Goal: Task Accomplishment & Management: Complete application form

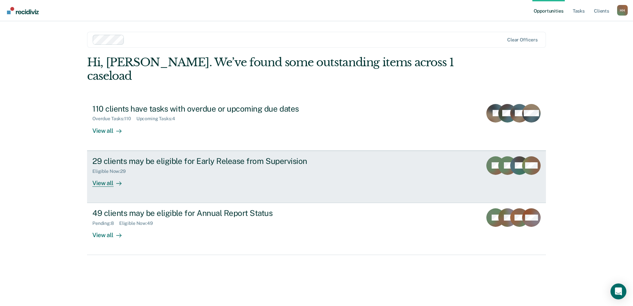
click at [111, 174] on div "View all" at bounding box center [110, 180] width 37 height 13
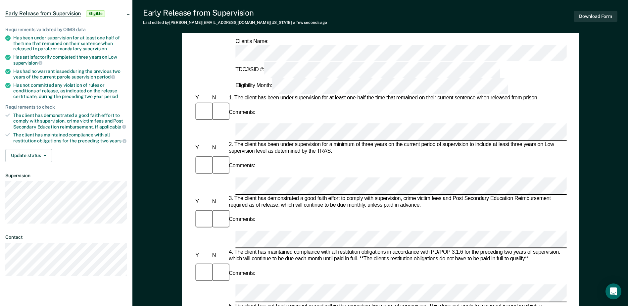
scroll to position [33, 0]
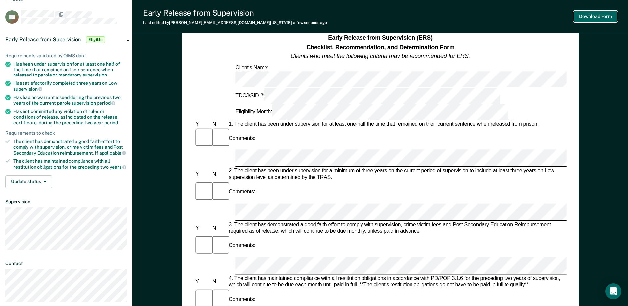
click at [593, 16] on button "Download Form" at bounding box center [595, 16] width 44 height 11
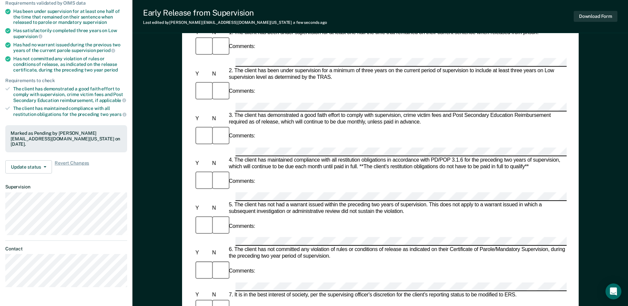
scroll to position [0, 0]
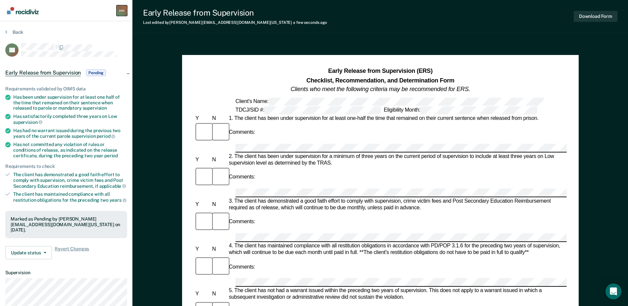
click at [119, 10] on div "H H" at bounding box center [121, 10] width 11 height 11
click at [20, 12] on img "Main navigation" at bounding box center [23, 10] width 32 height 7
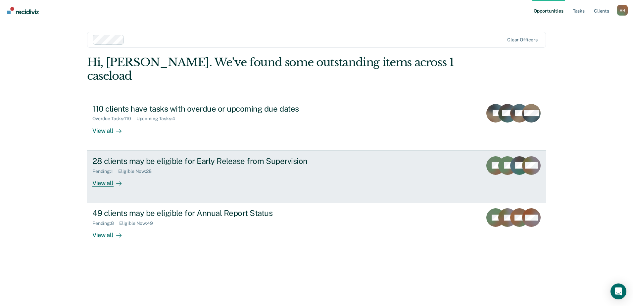
click at [113, 179] on div at bounding box center [117, 183] width 8 height 8
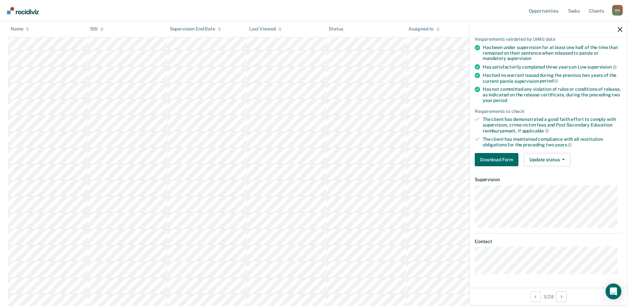
scroll to position [52, 0]
click at [616, 30] on div at bounding box center [548, 29] width 158 height 17
click at [621, 30] on icon "button" at bounding box center [619, 29] width 5 height 5
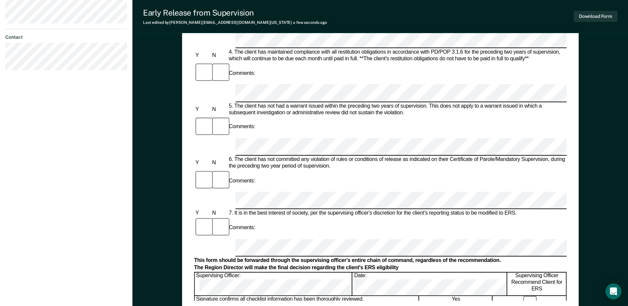
scroll to position [165, 0]
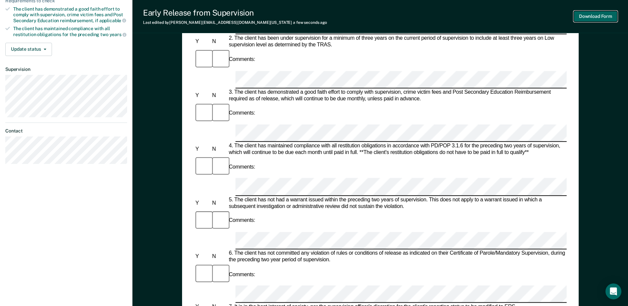
click at [587, 14] on button "Download Form" at bounding box center [595, 16] width 44 height 11
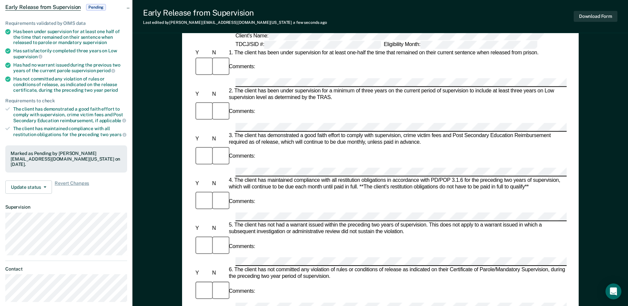
scroll to position [0, 0]
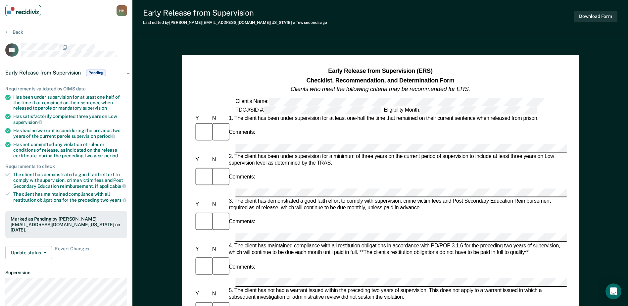
click at [10, 14] on link "Main navigation" at bounding box center [23, 10] width 36 height 11
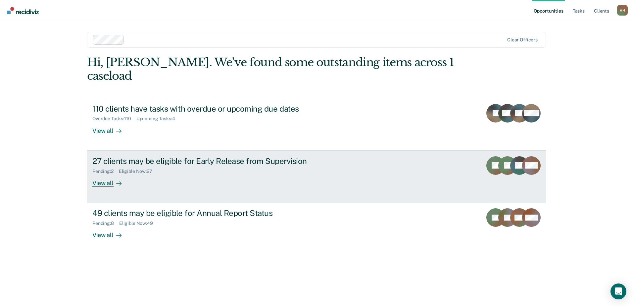
click at [129, 164] on div "27 clients may be eligible for Early Release from Supervision Pending : 2 Eligi…" at bounding box center [216, 171] width 248 height 30
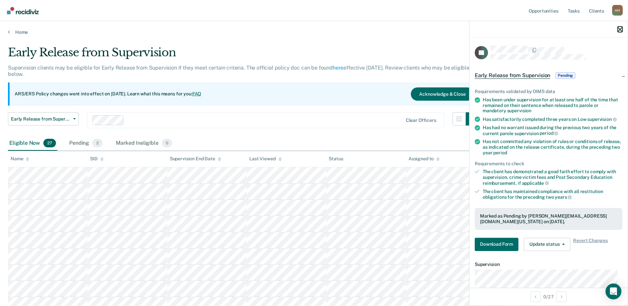
click at [618, 31] on icon "button" at bounding box center [619, 29] width 5 height 5
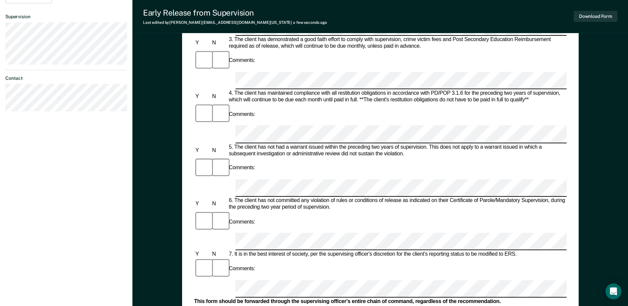
scroll to position [53, 0]
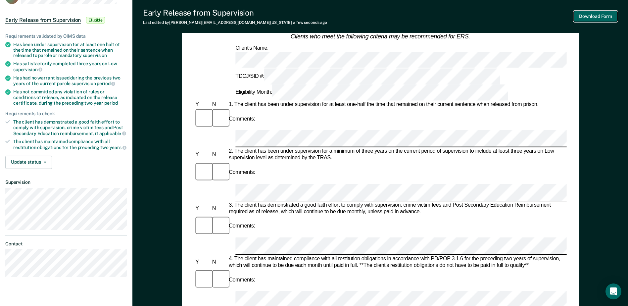
click at [587, 14] on button "Download Form" at bounding box center [595, 16] width 44 height 11
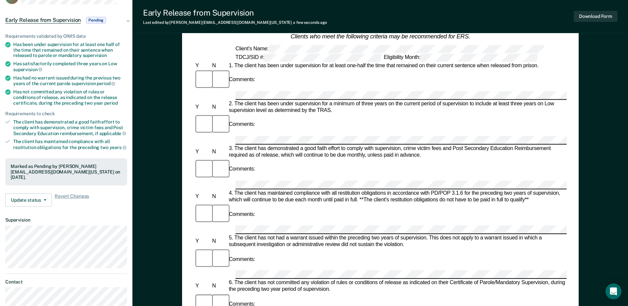
scroll to position [0, 0]
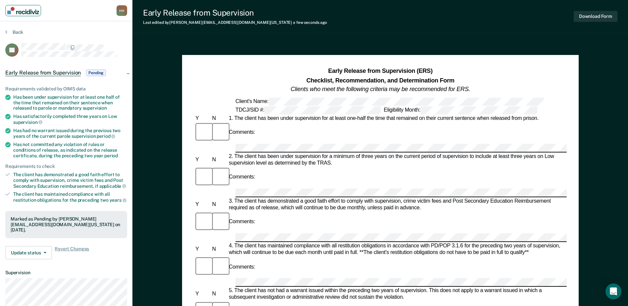
click at [28, 10] on img "Main navigation" at bounding box center [23, 10] width 32 height 7
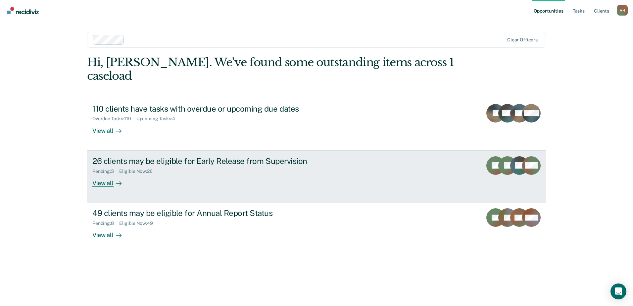
click at [107, 168] on div "Pending : 3" at bounding box center [105, 171] width 27 height 6
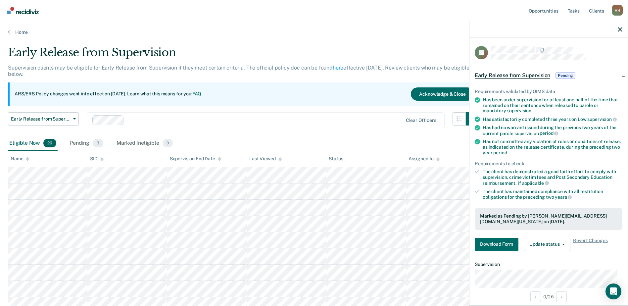
click at [619, 25] on div at bounding box center [548, 29] width 158 height 17
click at [619, 29] on icon "button" at bounding box center [619, 29] width 5 height 5
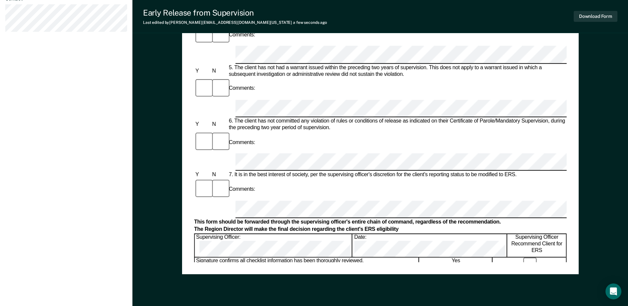
scroll to position [298, 0]
click at [592, 17] on button "Download Form" at bounding box center [595, 16] width 44 height 11
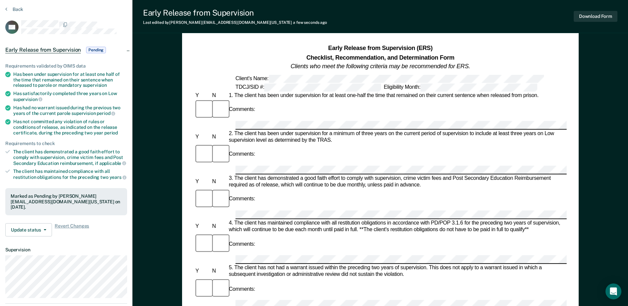
scroll to position [0, 0]
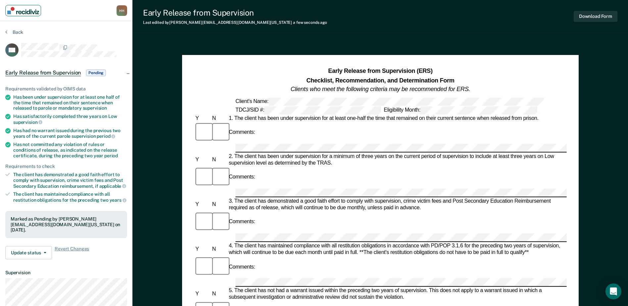
click at [33, 13] on img "Main navigation" at bounding box center [23, 10] width 32 height 7
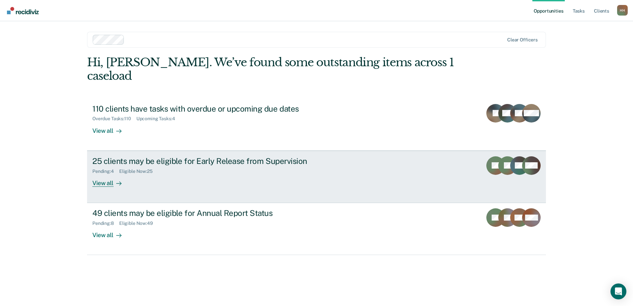
click at [194, 166] on div "Pending : 4 Eligible Now : 25" at bounding box center [208, 170] width 232 height 8
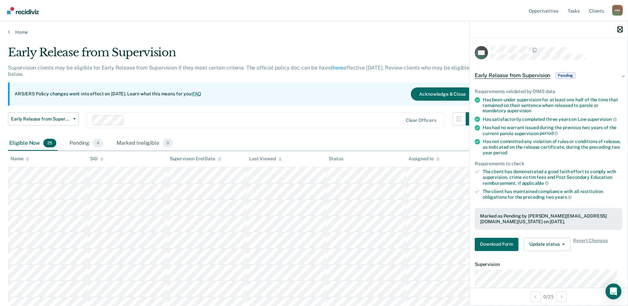
click at [618, 27] on icon "button" at bounding box center [619, 29] width 5 height 5
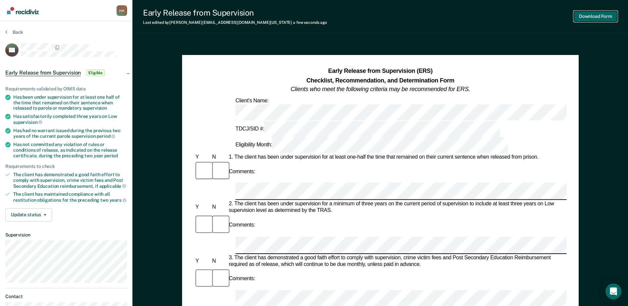
click at [577, 15] on button "Download Form" at bounding box center [595, 16] width 44 height 11
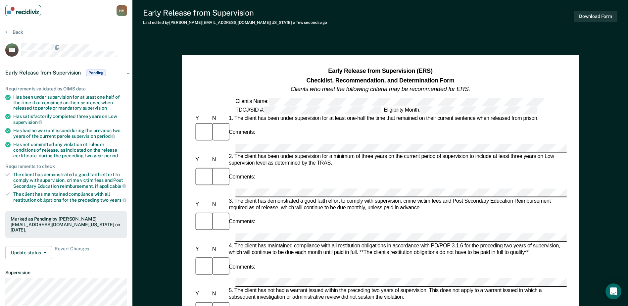
click at [34, 6] on link "Main navigation" at bounding box center [23, 10] width 36 height 11
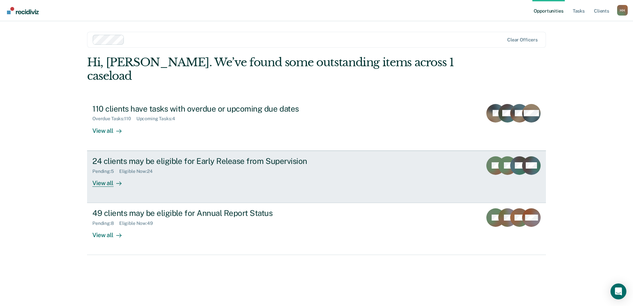
click at [121, 179] on div at bounding box center [117, 183] width 8 height 8
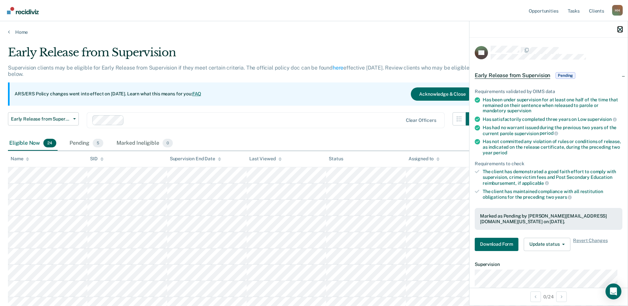
click at [620, 28] on icon "button" at bounding box center [619, 29] width 5 height 5
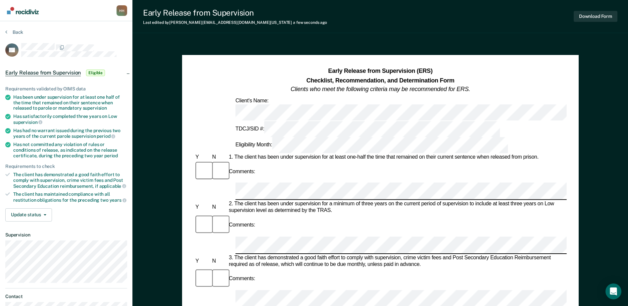
click at [208, 268] on div at bounding box center [202, 279] width 17 height 22
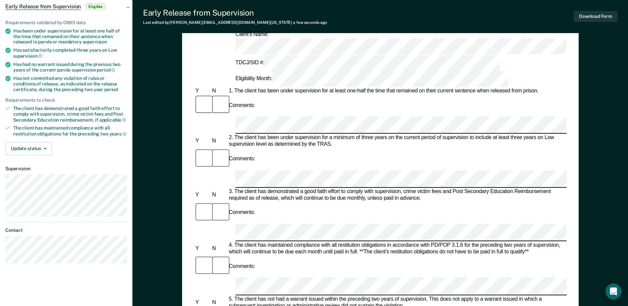
scroll to position [0, 58]
click at [570, 244] on div "Early Release from Supervision (ERS) Checklist, Recommendation, and Determinati…" at bounding box center [380, 247] width 396 height 516
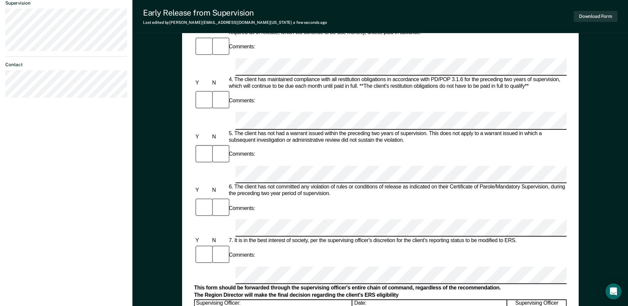
scroll to position [265, 0]
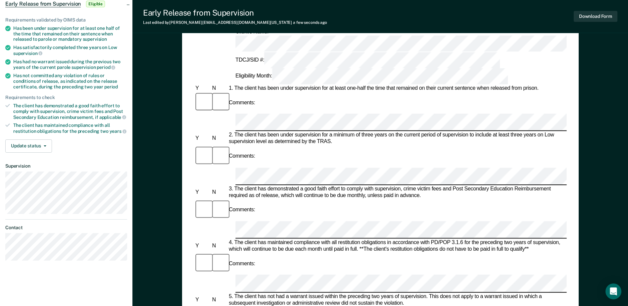
scroll to position [0, 0]
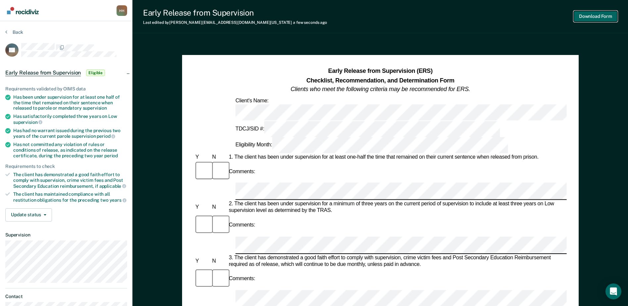
click at [588, 15] on button "Download Form" at bounding box center [595, 16] width 44 height 11
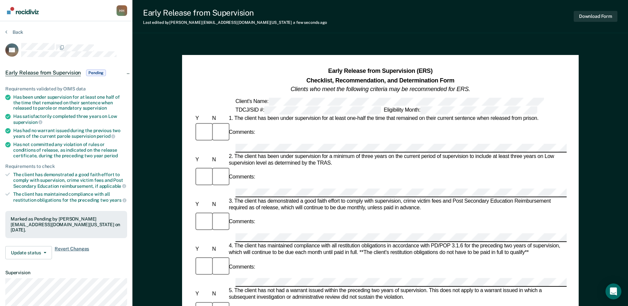
click at [72, 246] on span "Revert Changes" at bounding box center [72, 252] width 34 height 13
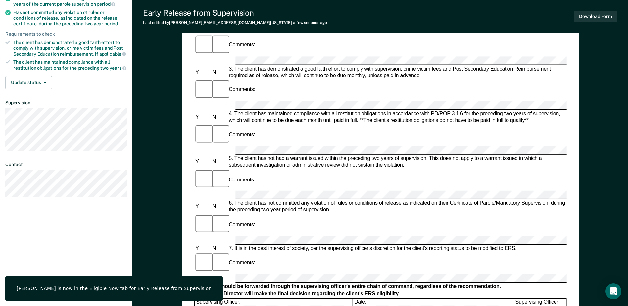
scroll to position [132, 0]
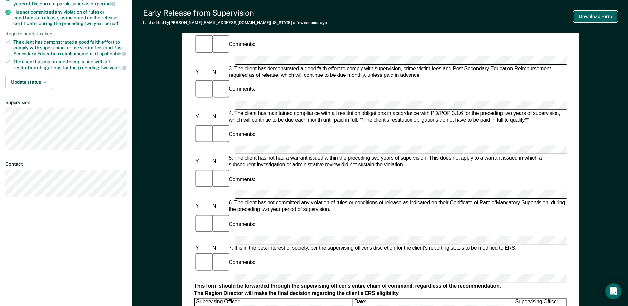
click at [599, 15] on button "Download Form" at bounding box center [595, 16] width 44 height 11
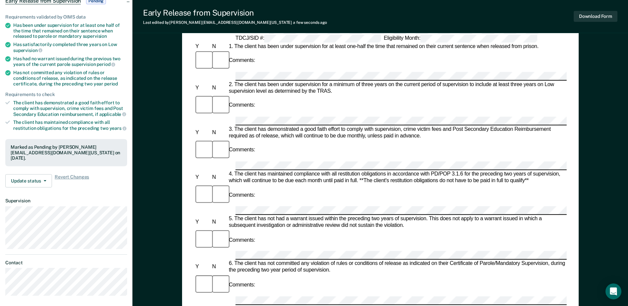
scroll to position [0, 0]
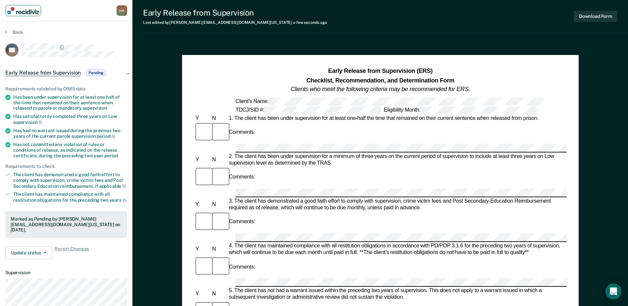
click at [19, 11] on img "Main navigation" at bounding box center [23, 10] width 32 height 7
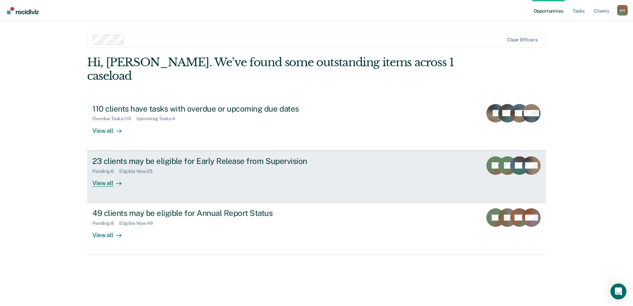
click at [126, 156] on div "23 clients may be eligible for Early Release from Supervision" at bounding box center [208, 161] width 232 height 10
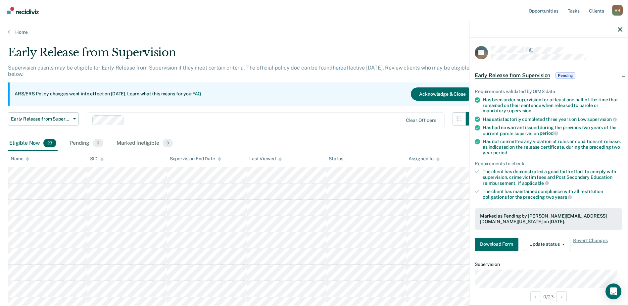
click at [623, 28] on div at bounding box center [548, 29] width 158 height 17
click at [618, 30] on icon "button" at bounding box center [619, 29] width 5 height 5
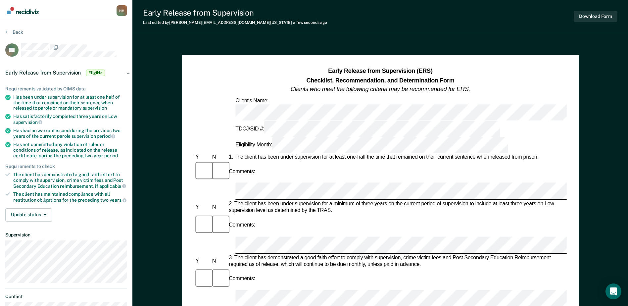
click at [594, 15] on button "Download Form" at bounding box center [595, 16] width 44 height 11
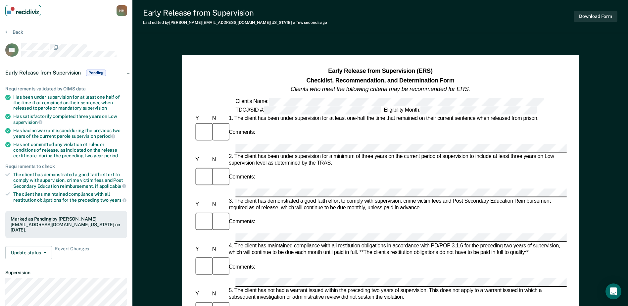
click at [25, 9] on img "Main navigation" at bounding box center [23, 10] width 32 height 7
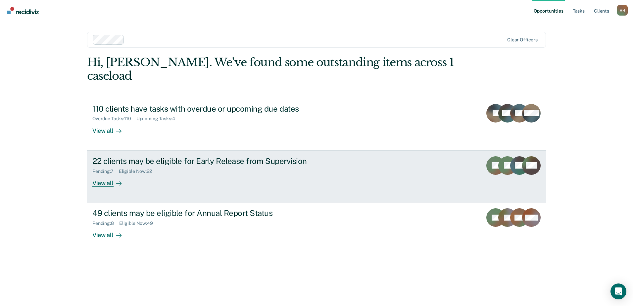
click at [104, 174] on div "View all" at bounding box center [110, 180] width 37 height 13
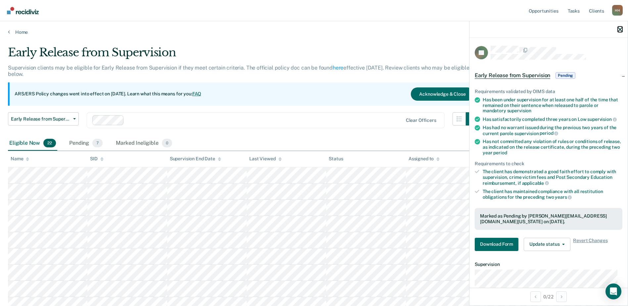
click at [618, 29] on icon "button" at bounding box center [619, 29] width 5 height 5
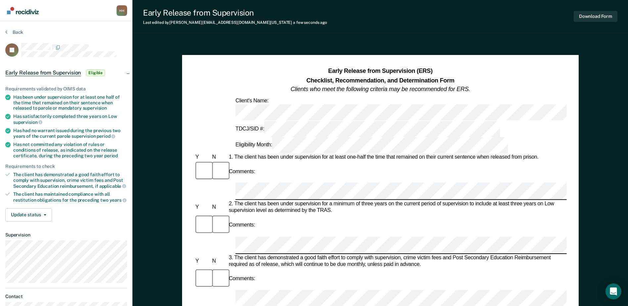
click at [595, 17] on button "Download Form" at bounding box center [595, 16] width 44 height 11
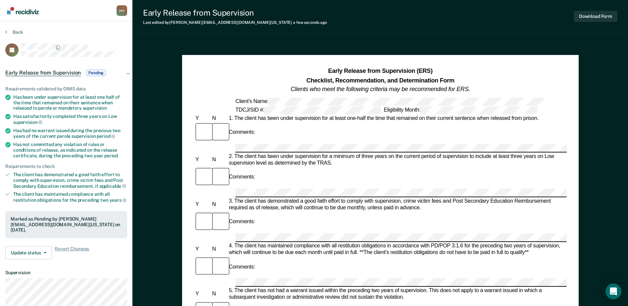
click at [42, 17] on nav "[PERSON_NAME] H H Profile How it works Log Out" at bounding box center [66, 10] width 132 height 21
click at [34, 13] on img "Main navigation" at bounding box center [23, 10] width 32 height 7
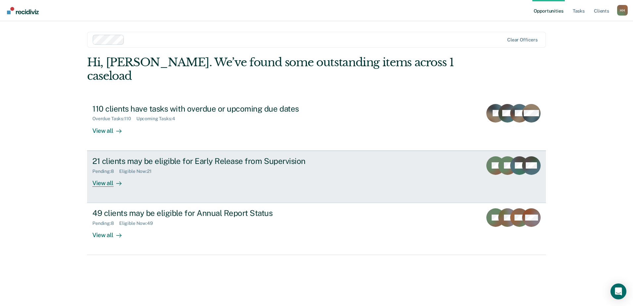
click at [117, 151] on link "21 clients may be eligible for Early Release from Supervision Pending : 8 Eligi…" at bounding box center [316, 177] width 459 height 52
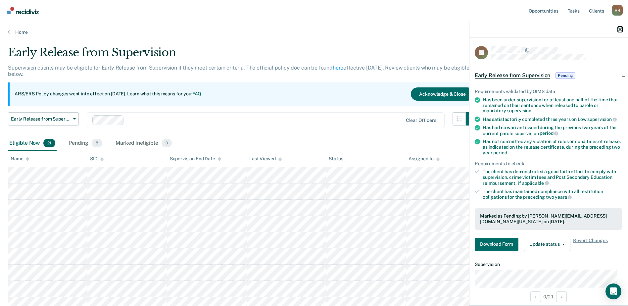
click at [619, 27] on icon "button" at bounding box center [619, 29] width 5 height 5
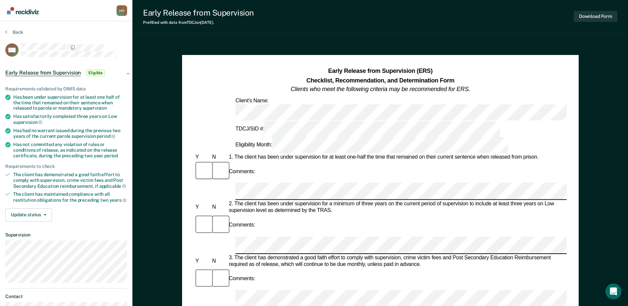
click at [254, 160] on div "Comments:" at bounding box center [380, 171] width 372 height 22
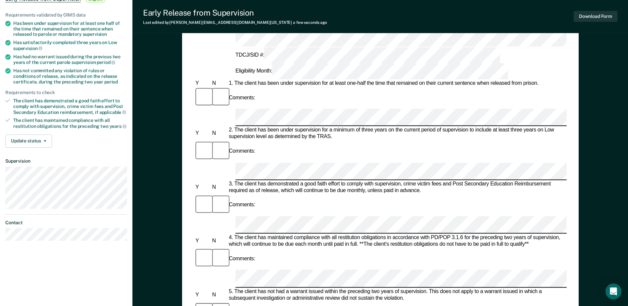
scroll to position [99, 0]
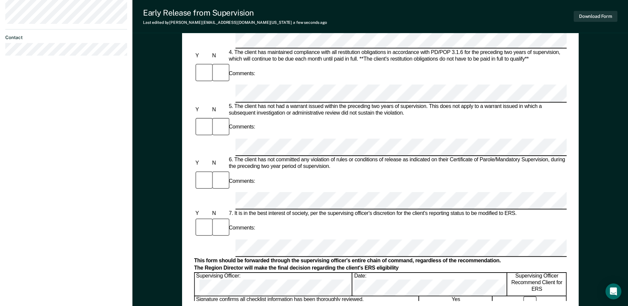
scroll to position [298, 0]
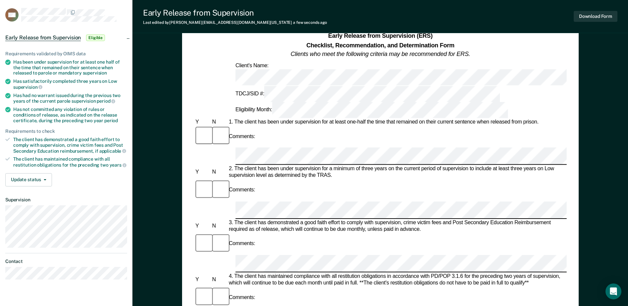
scroll to position [33, 0]
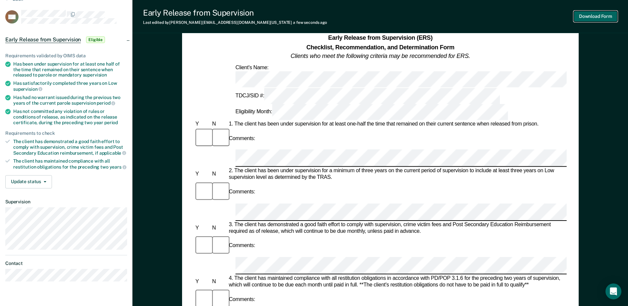
click at [606, 18] on button "Download Form" at bounding box center [595, 16] width 44 height 11
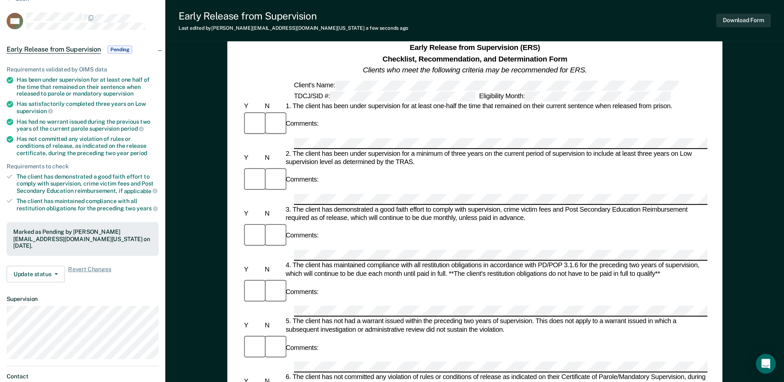
scroll to position [0, 0]
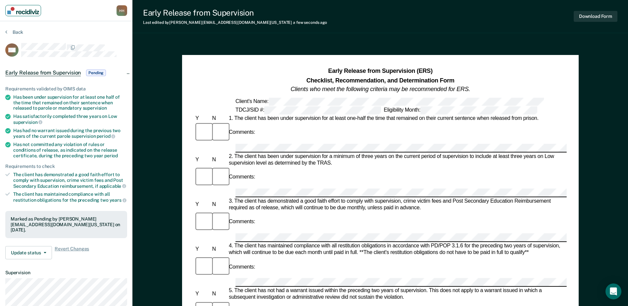
click at [31, 13] on img "Main navigation" at bounding box center [23, 10] width 32 height 7
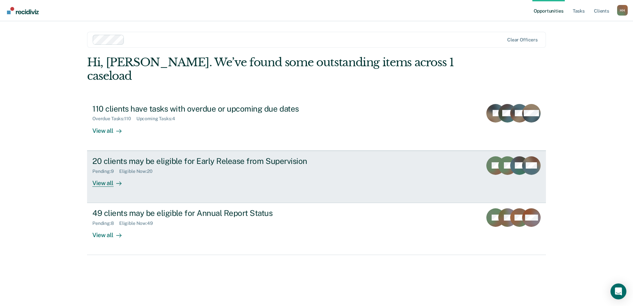
click at [178, 166] on div "Pending : 9 Eligible Now : 20" at bounding box center [208, 170] width 232 height 8
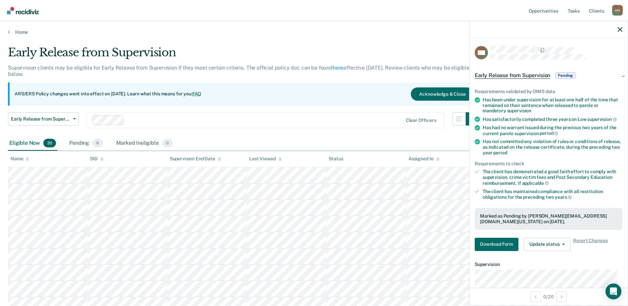
click at [617, 29] on div at bounding box center [548, 29] width 158 height 17
click at [620, 30] on icon "button" at bounding box center [619, 29] width 5 height 5
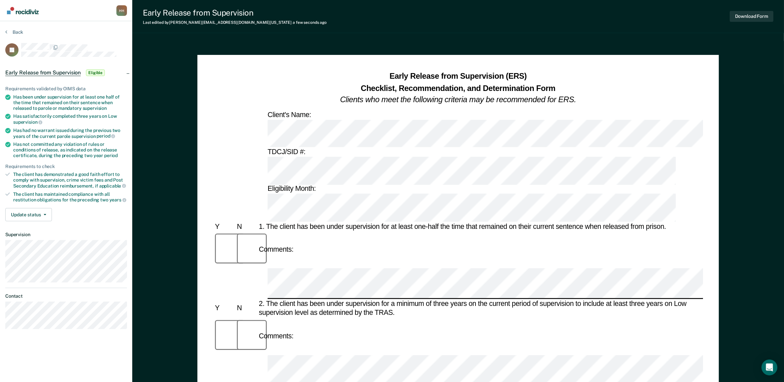
click at [632, 6] on div "Early Release from Supervision Last edited by [PERSON_NAME][EMAIL_ADDRESS][DOMA…" at bounding box center [458, 16] width 652 height 33
click at [632, 11] on button "Download Form" at bounding box center [752, 16] width 44 height 11
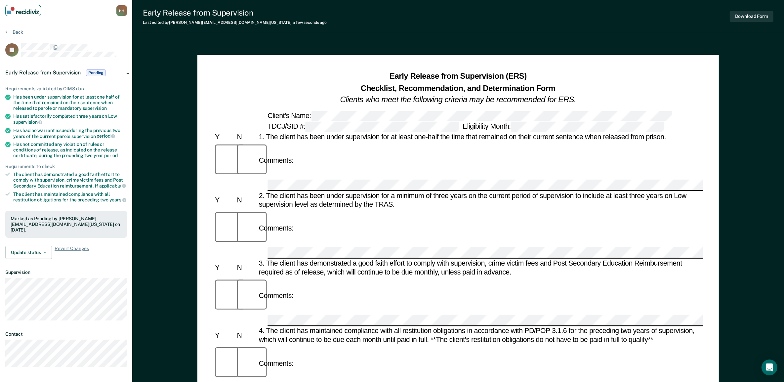
click at [30, 8] on img "Main navigation" at bounding box center [23, 10] width 32 height 7
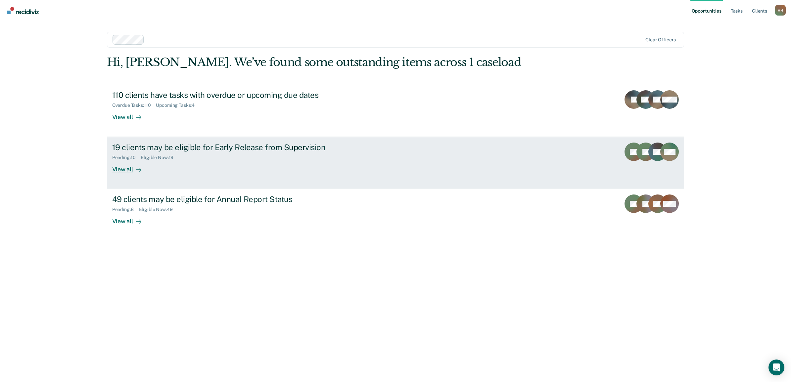
click at [227, 154] on div "Pending : 10 Eligible Now : 19" at bounding box center [228, 156] width 232 height 8
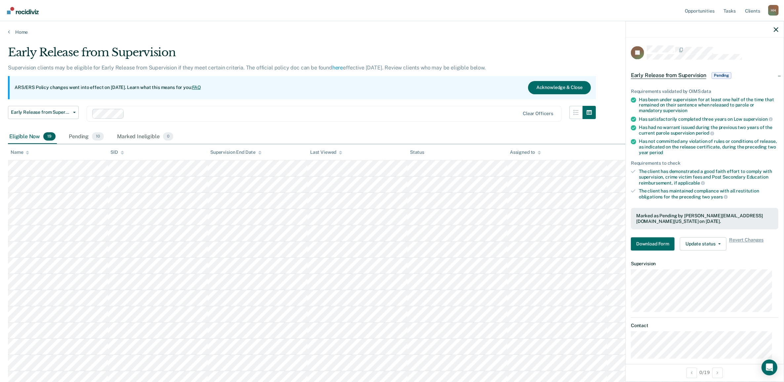
click at [632, 32] on div at bounding box center [705, 29] width 158 height 17
click at [632, 30] on icon "button" at bounding box center [776, 29] width 5 height 5
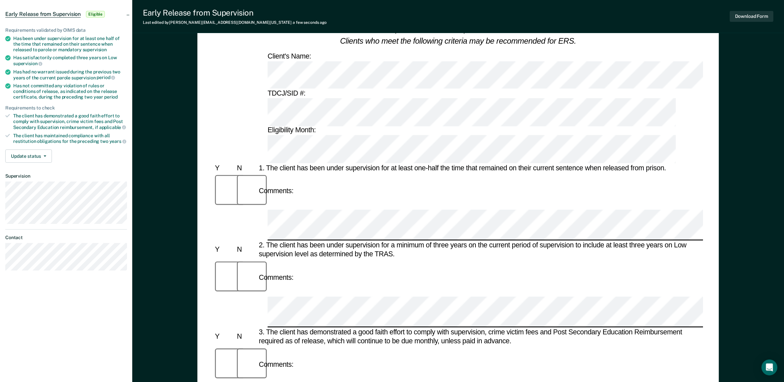
scroll to position [207, 0]
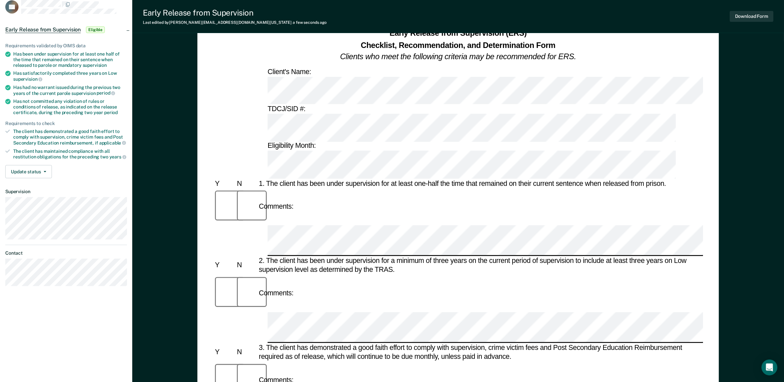
scroll to position [41, 0]
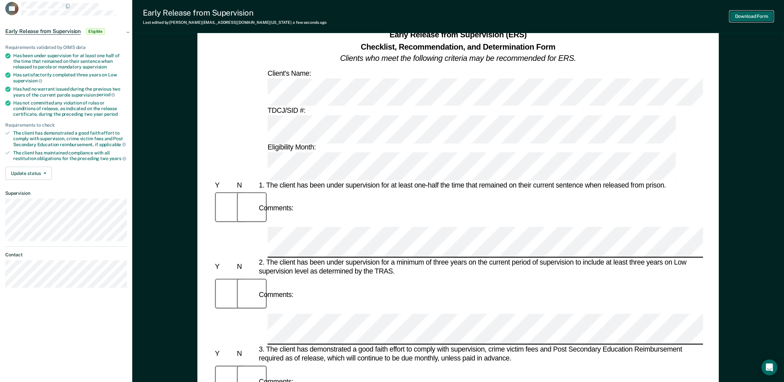
click at [632, 12] on button "Download Form" at bounding box center [752, 16] width 44 height 11
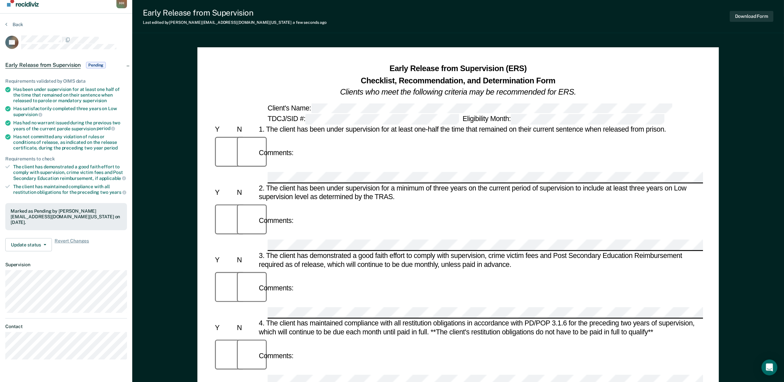
scroll to position [0, 0]
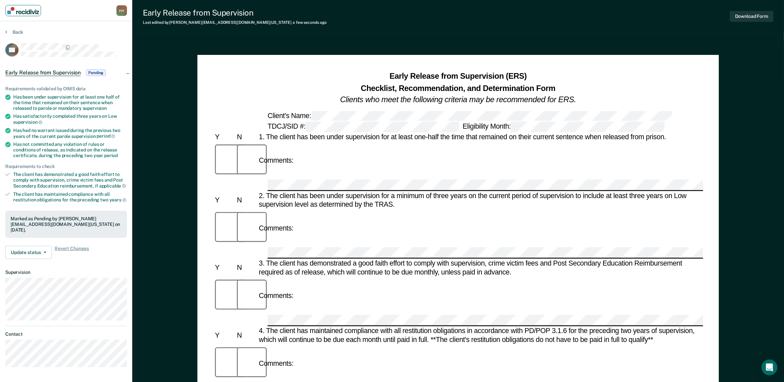
click at [37, 13] on img "Main navigation" at bounding box center [23, 10] width 32 height 7
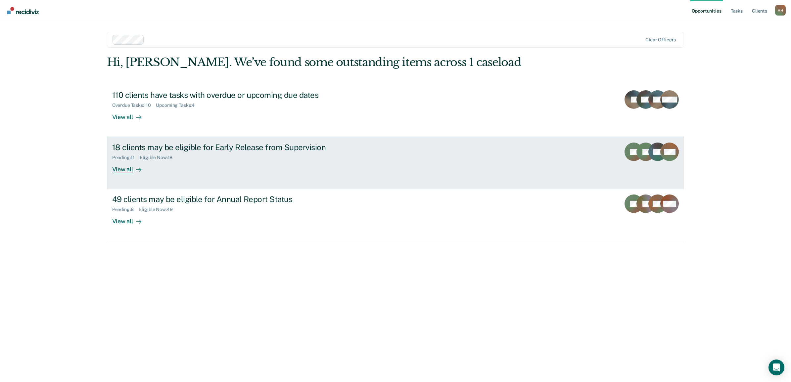
drag, startPoint x: 171, startPoint y: 149, endPoint x: 179, endPoint y: 151, distance: 8.1
click at [171, 149] on div "18 clients may be eligible for Early Release from Supervision" at bounding box center [228, 148] width 232 height 10
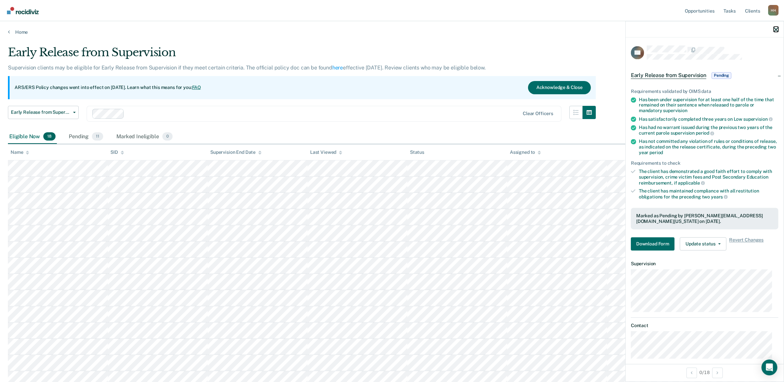
click at [632, 28] on icon "button" at bounding box center [776, 29] width 5 height 5
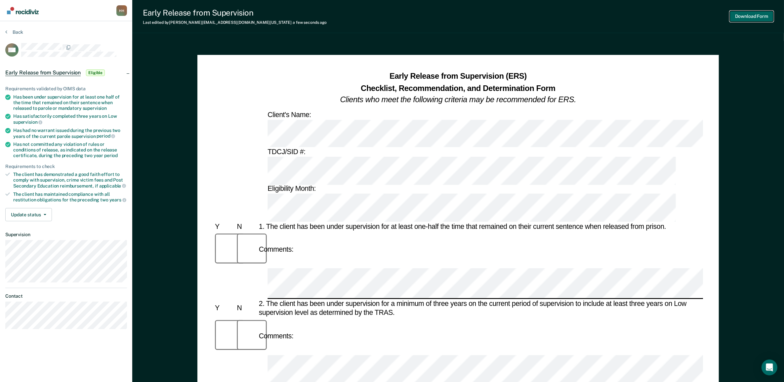
click at [632, 17] on button "Download Form" at bounding box center [752, 16] width 44 height 11
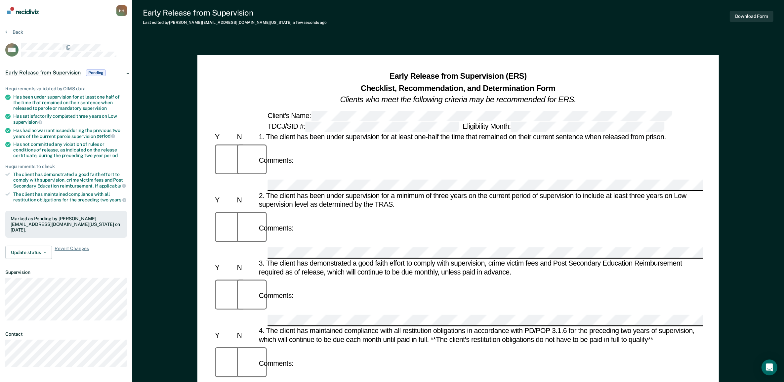
click at [17, 2] on nav "[PERSON_NAME] H H Profile How it works Log Out" at bounding box center [66, 10] width 132 height 21
click at [20, 9] on img "Main navigation" at bounding box center [23, 10] width 32 height 7
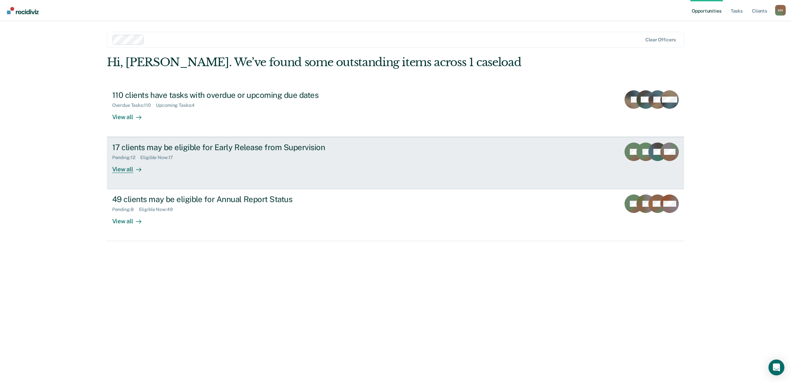
click at [204, 162] on div "17 clients may be eligible for Early Release from Supervision Pending : 12 Elig…" at bounding box center [236, 158] width 248 height 30
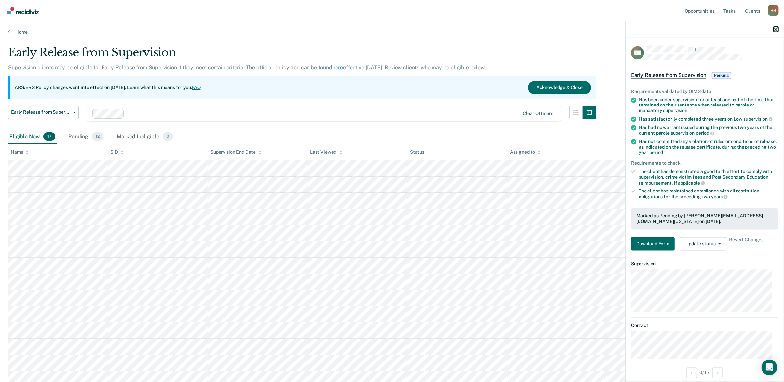
click at [632, 29] on icon "button" at bounding box center [776, 29] width 5 height 5
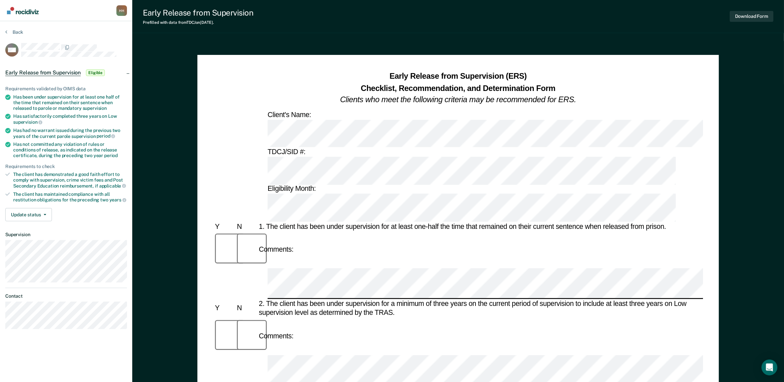
click at [340, 231] on div "Comments:" at bounding box center [458, 250] width 490 height 38
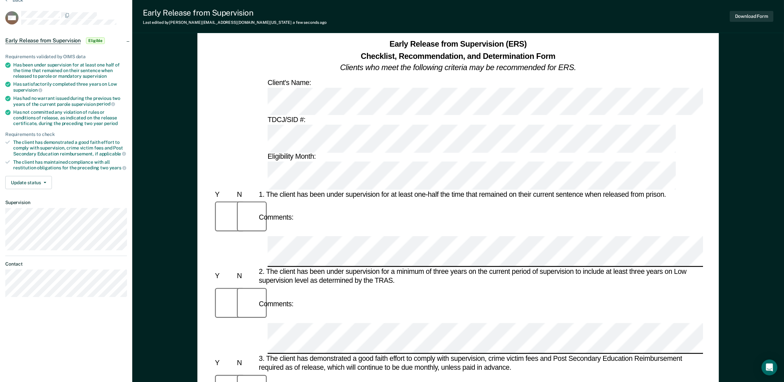
scroll to position [73, 0]
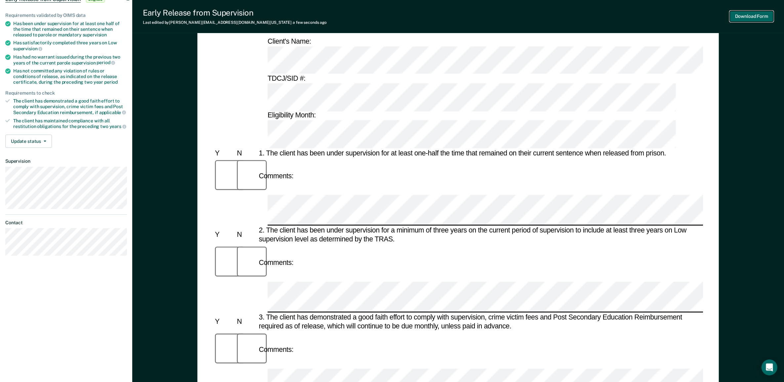
click at [632, 18] on button "Download Form" at bounding box center [752, 16] width 44 height 11
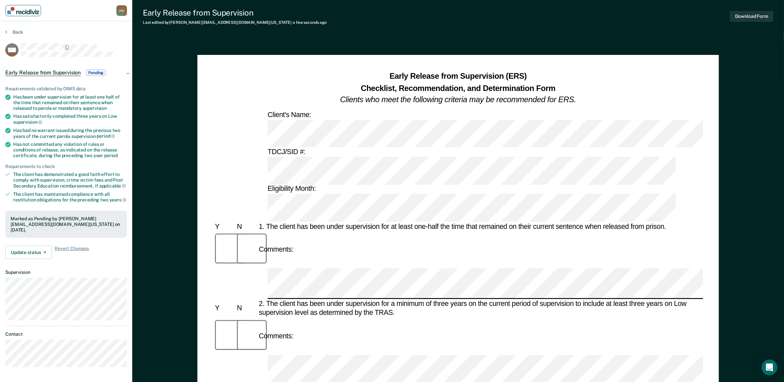
click at [26, 9] on img "Main navigation" at bounding box center [23, 10] width 32 height 7
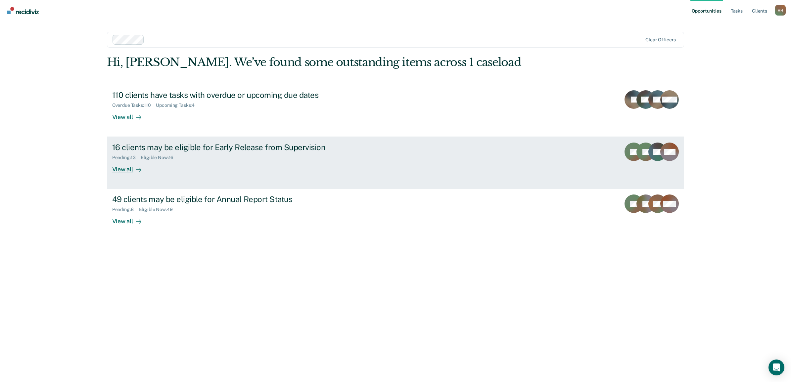
click at [117, 175] on link "16 clients may be eligible for Early Release from Supervision Pending : 13 Elig…" at bounding box center [395, 163] width 577 height 52
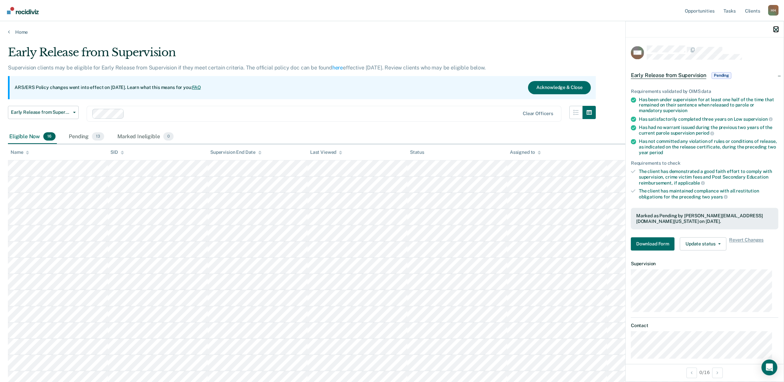
click at [775, 27] on button "button" at bounding box center [776, 29] width 5 height 6
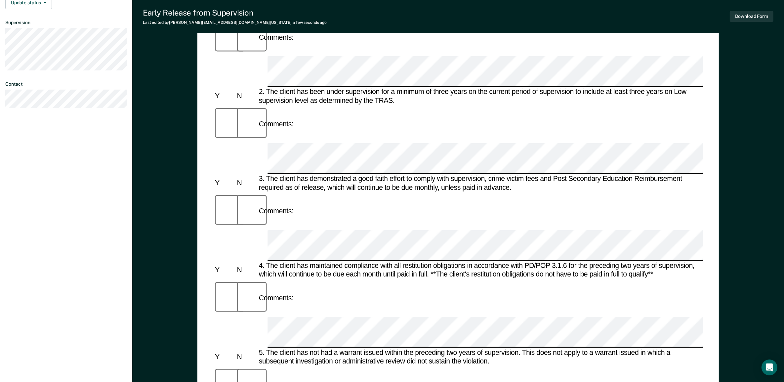
scroll to position [331, 0]
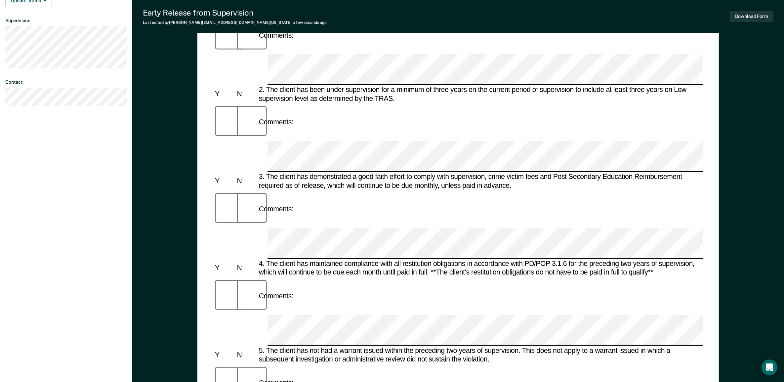
scroll to position [124, 0]
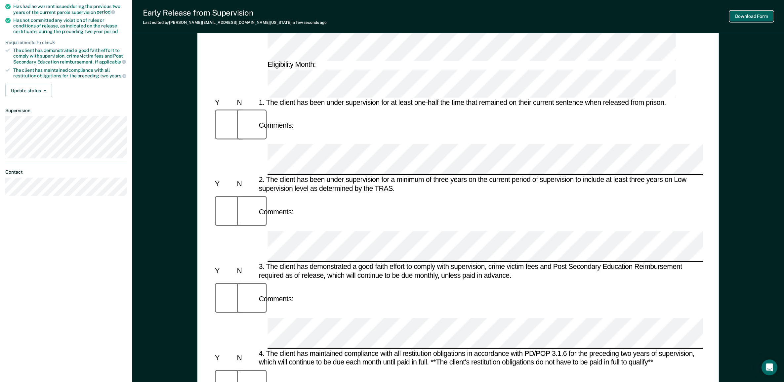
click at [759, 17] on button "Download Form" at bounding box center [752, 16] width 44 height 11
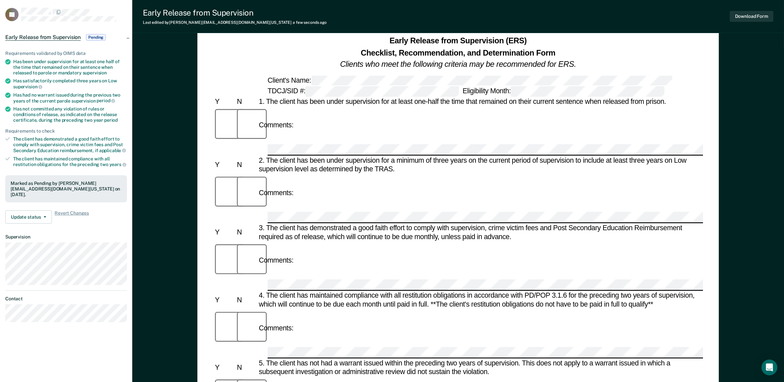
scroll to position [0, 0]
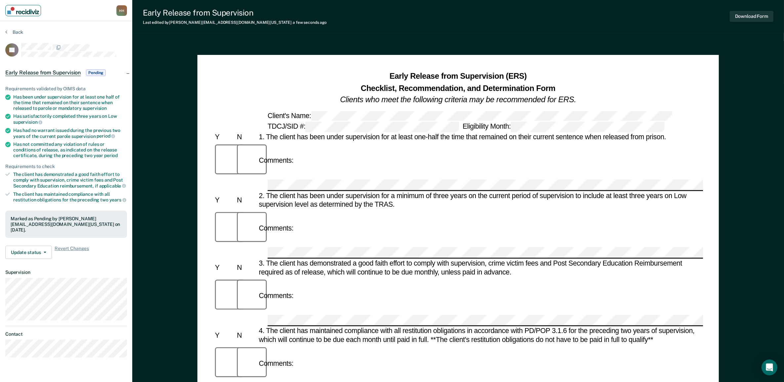
click at [30, 7] on img "Main navigation" at bounding box center [23, 10] width 32 height 7
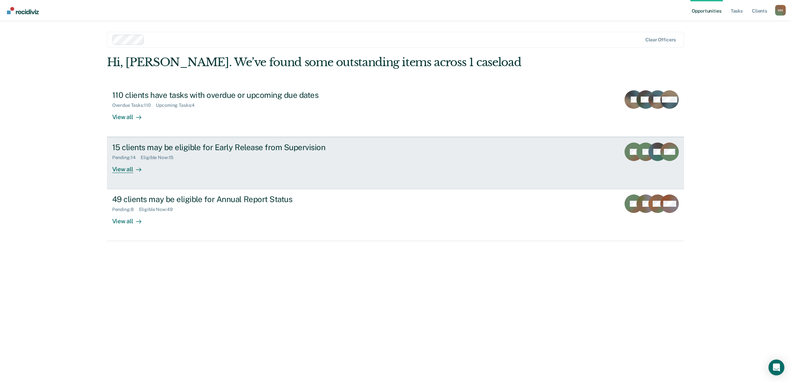
click at [218, 164] on div "15 clients may be eligible for Early Release from Supervision Pending : 14 Elig…" at bounding box center [236, 158] width 248 height 30
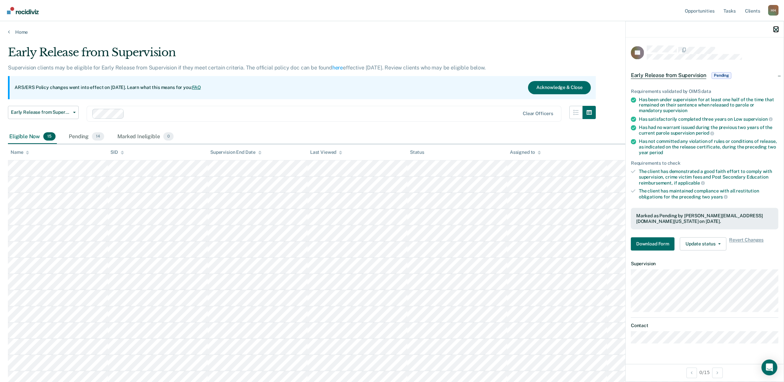
click at [775, 27] on icon "button" at bounding box center [776, 29] width 5 height 5
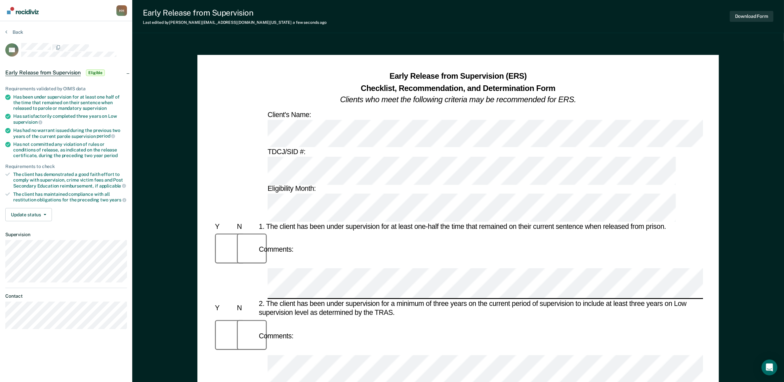
click at [397, 318] on div "Comments:" at bounding box center [458, 337] width 490 height 38
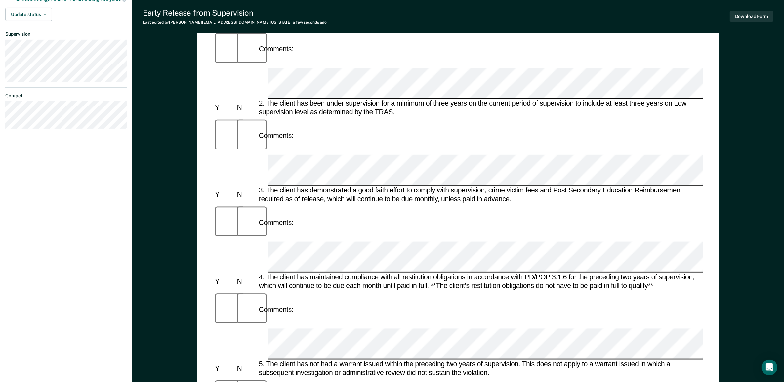
scroll to position [248, 0]
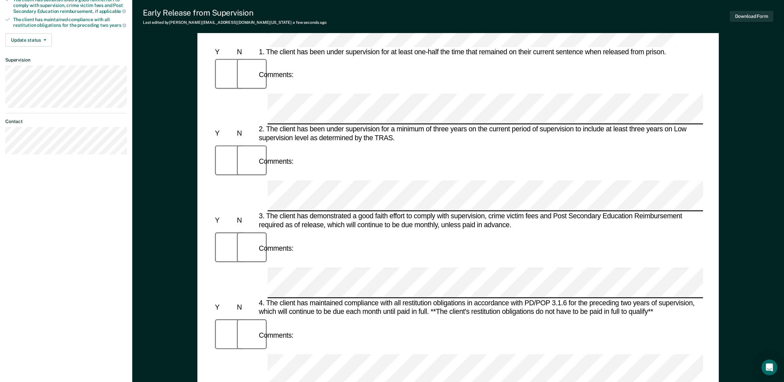
scroll to position [0, 0]
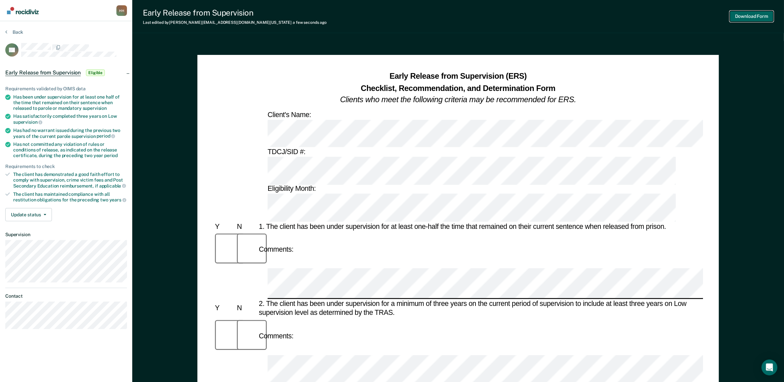
click at [746, 13] on button "Download Form" at bounding box center [752, 16] width 44 height 11
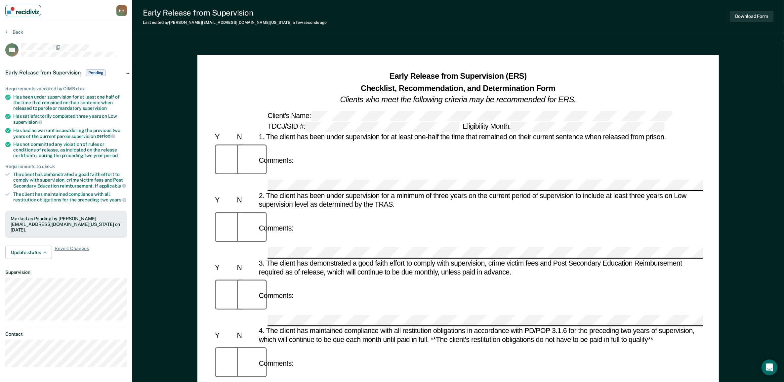
click at [25, 12] on img "Main navigation" at bounding box center [23, 10] width 32 height 7
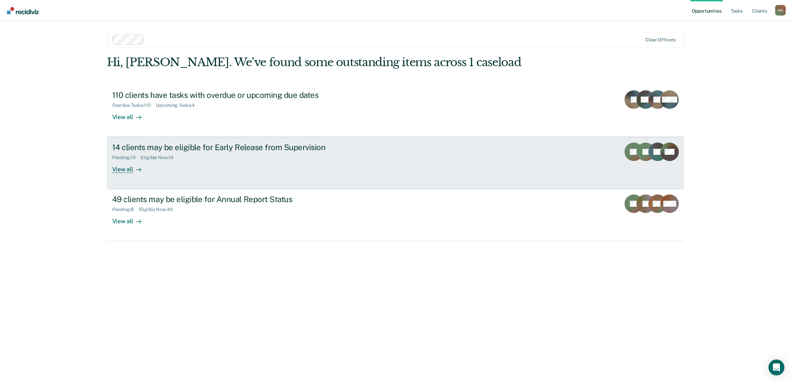
click at [189, 144] on div "14 clients may be eligible for Early Release from Supervision" at bounding box center [228, 148] width 232 height 10
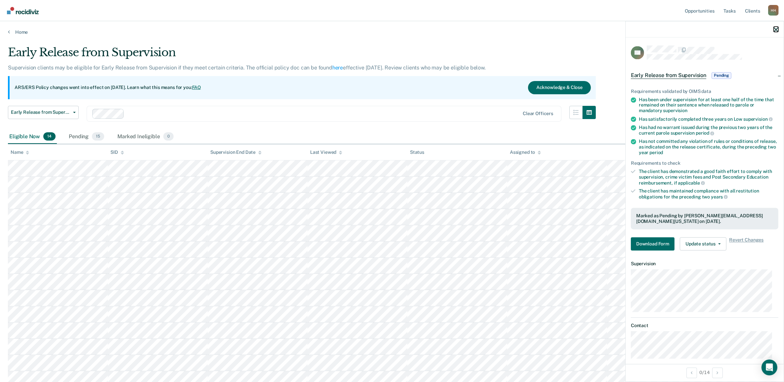
click at [776, 27] on button "button" at bounding box center [776, 29] width 5 height 6
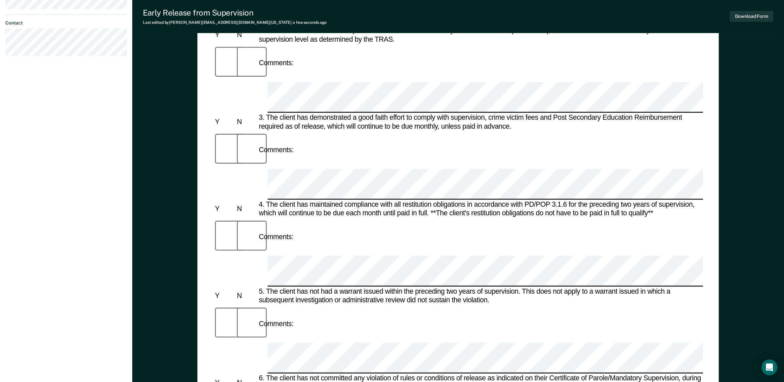
scroll to position [372, 0]
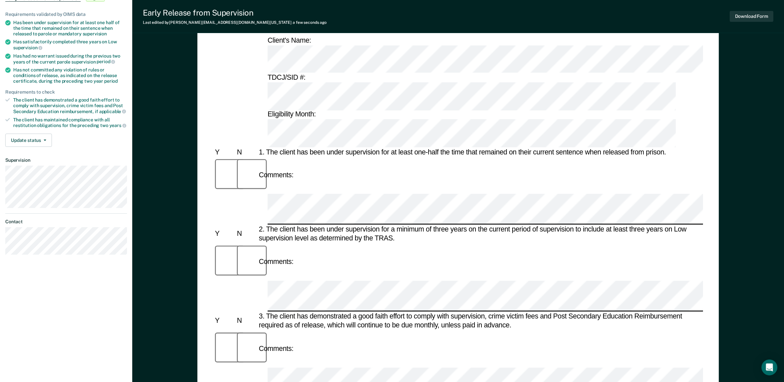
scroll to position [0, 0]
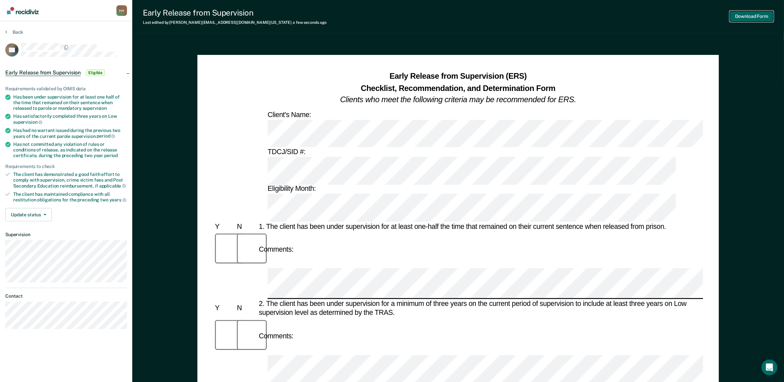
click at [753, 12] on button "Download Form" at bounding box center [752, 16] width 44 height 11
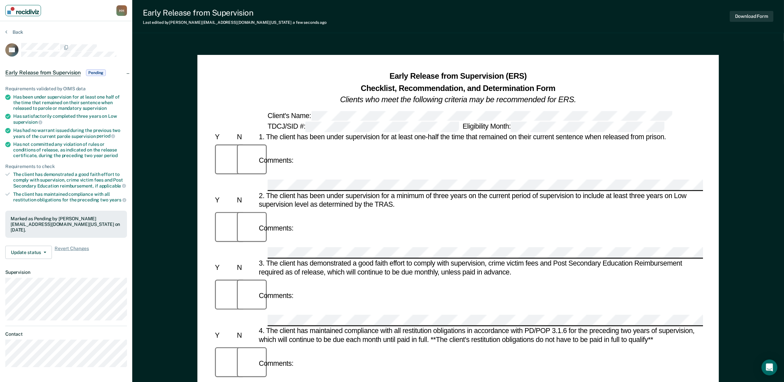
click at [31, 14] on link "Main navigation" at bounding box center [23, 10] width 36 height 11
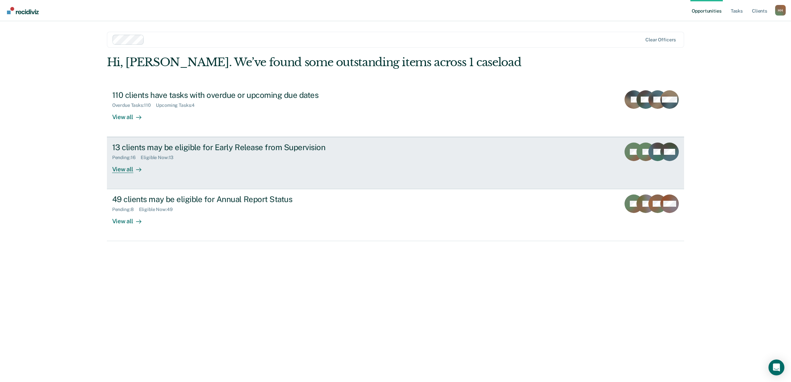
click at [182, 164] on div "13 clients may be eligible for Early Release from Supervision Pending : 16 Elig…" at bounding box center [236, 158] width 248 height 30
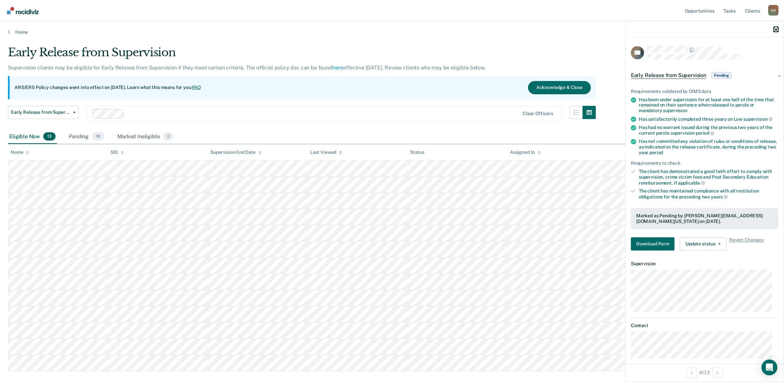
click at [775, 29] on icon "button" at bounding box center [776, 29] width 5 height 5
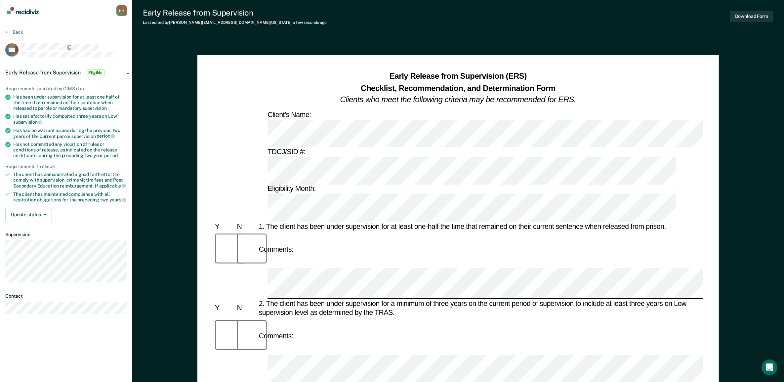
click at [321, 318] on div "Comments:" at bounding box center [458, 337] width 490 height 38
click at [748, 19] on button "Download Form" at bounding box center [752, 16] width 44 height 11
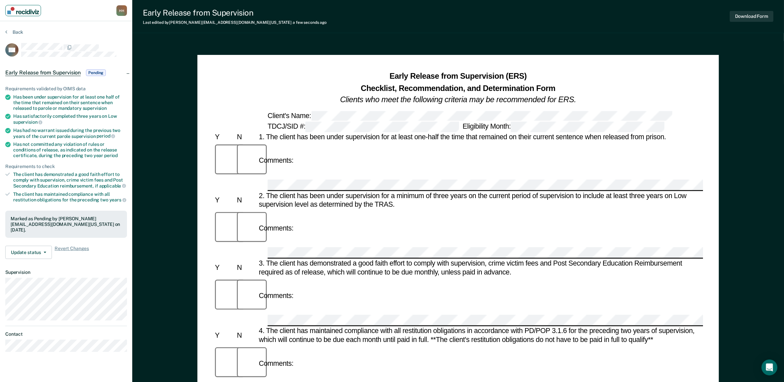
click at [21, 12] on img "Main navigation" at bounding box center [23, 10] width 32 height 7
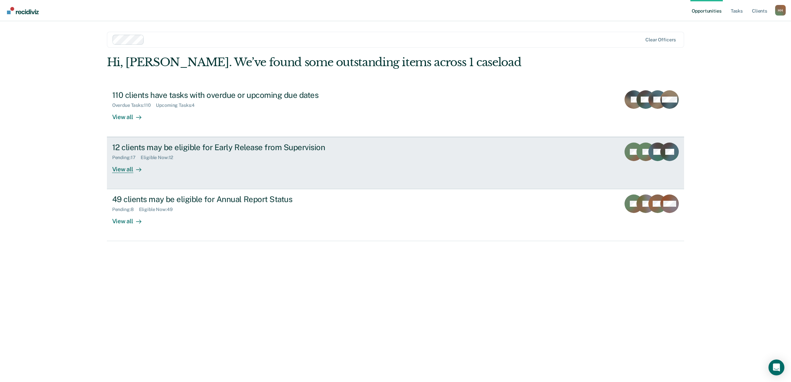
click at [126, 154] on div "Pending : 17 Eligible Now : 12" at bounding box center [228, 156] width 232 height 8
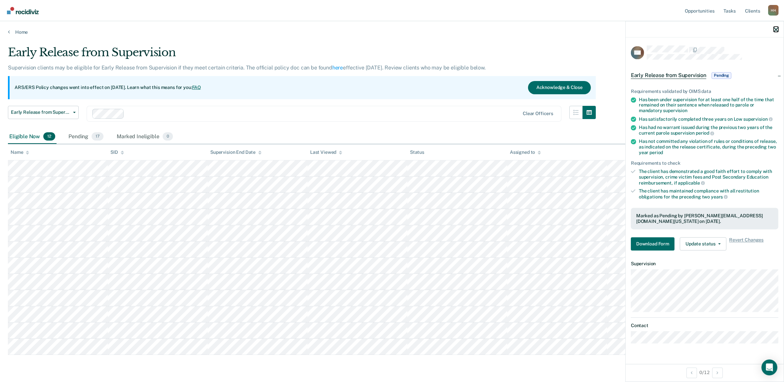
click at [774, 30] on icon "button" at bounding box center [776, 29] width 5 height 5
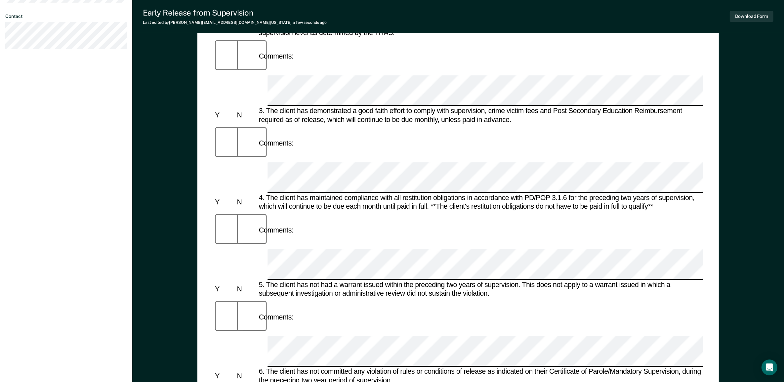
scroll to position [289, 0]
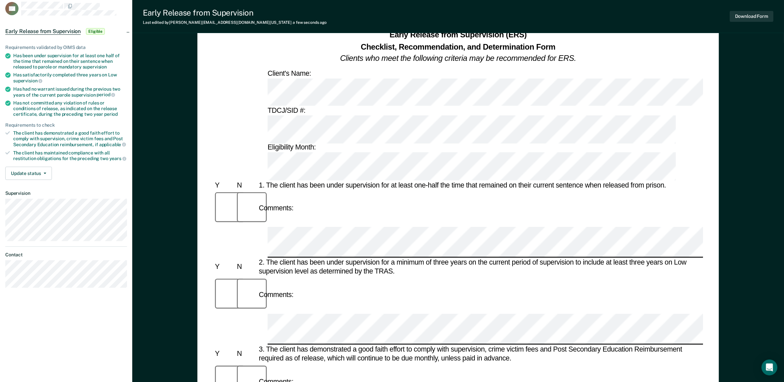
scroll to position [83, 0]
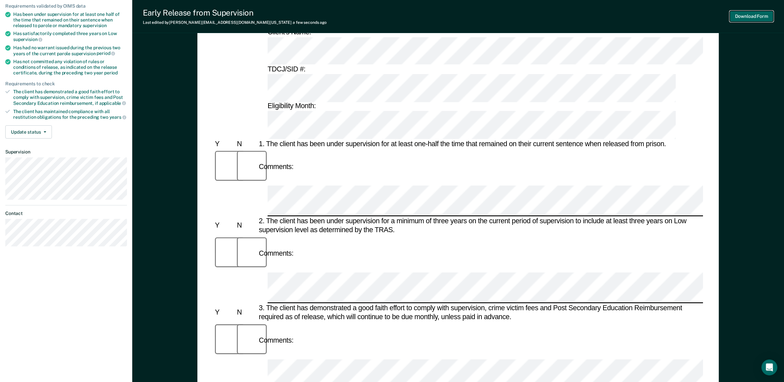
click at [748, 18] on button "Download Form" at bounding box center [752, 16] width 44 height 11
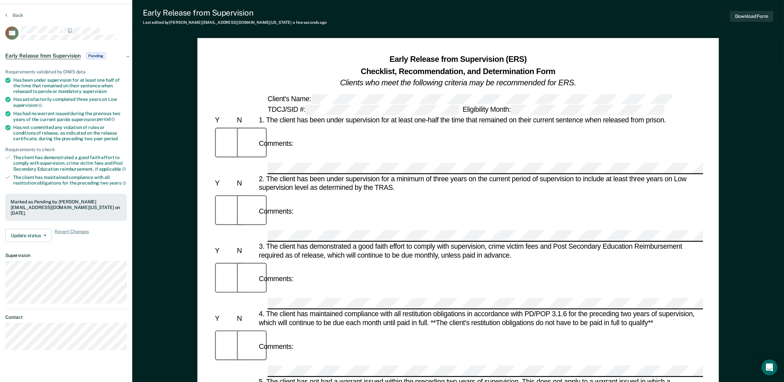
scroll to position [0, 0]
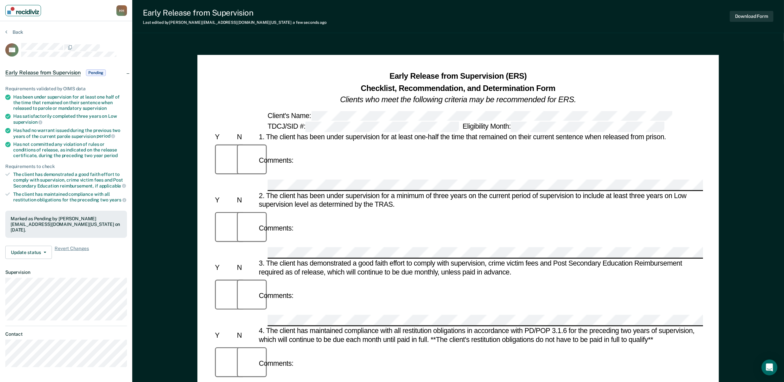
click at [28, 11] on img "Main navigation" at bounding box center [23, 10] width 32 height 7
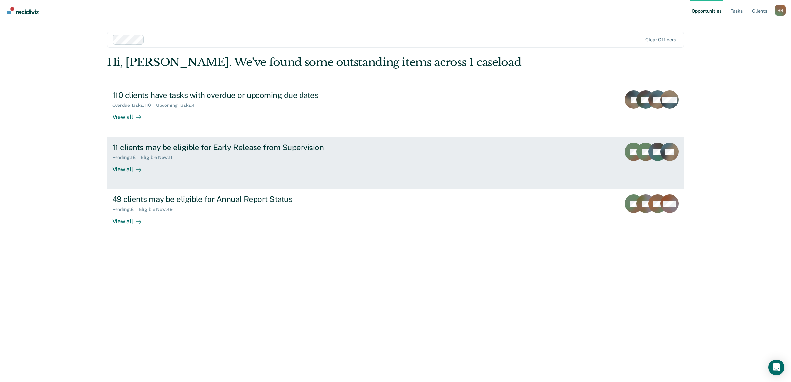
click at [136, 166] on div at bounding box center [137, 170] width 8 height 8
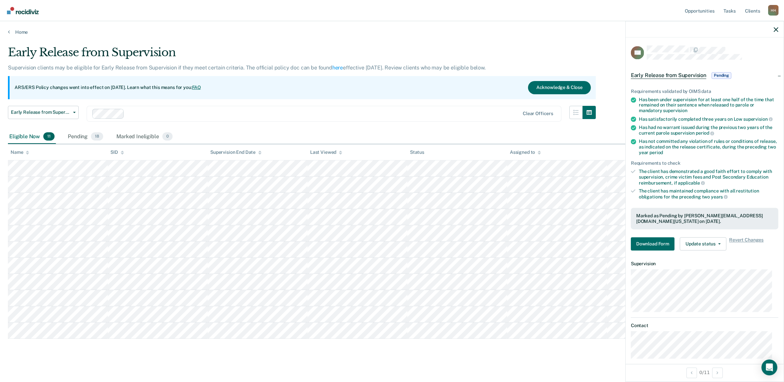
click at [778, 26] on div at bounding box center [705, 29] width 158 height 17
click at [778, 26] on button "button" at bounding box center [776, 29] width 5 height 6
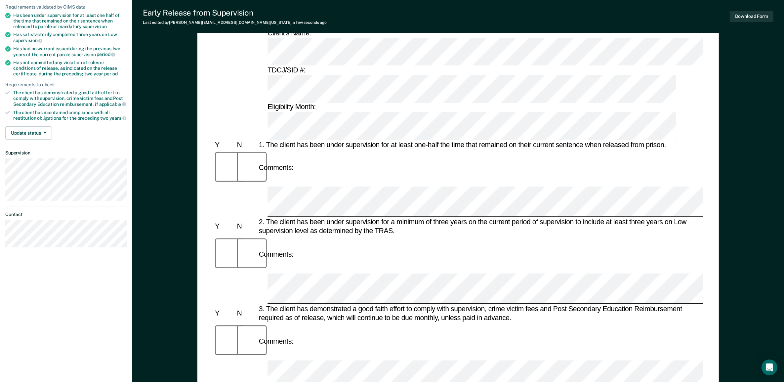
scroll to position [83, 0]
click at [751, 13] on button "Download Form" at bounding box center [752, 16] width 44 height 11
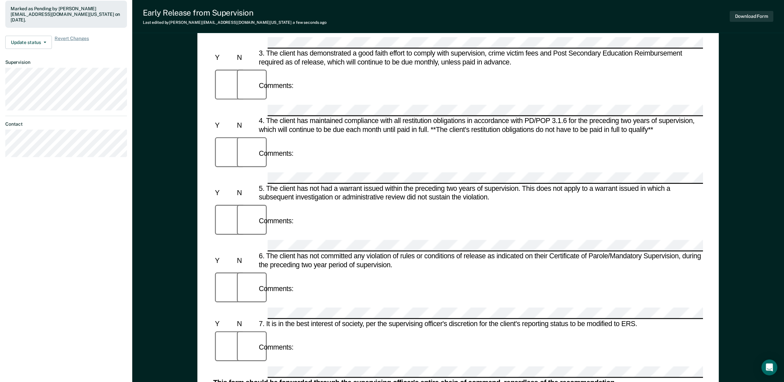
scroll to position [0, 0]
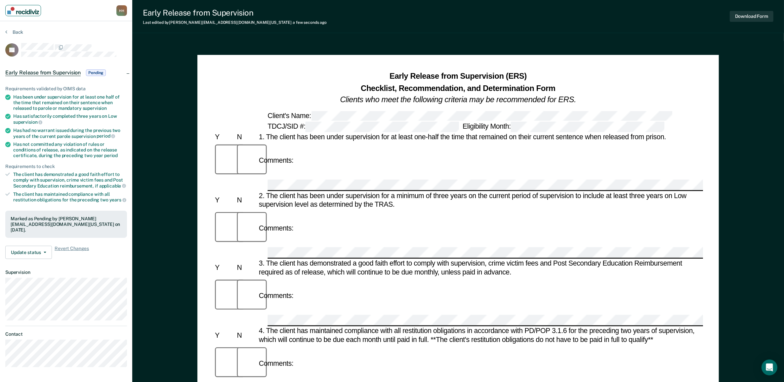
click at [16, 6] on link "Main navigation" at bounding box center [23, 10] width 36 height 11
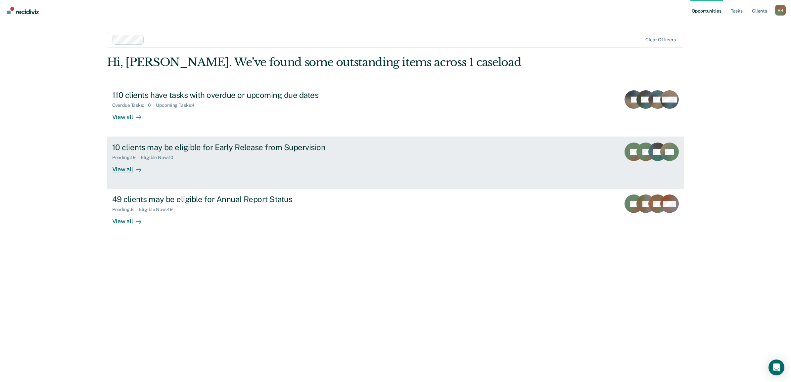
click at [217, 147] on div "10 clients may be eligible for Early Release from Supervision" at bounding box center [228, 148] width 232 height 10
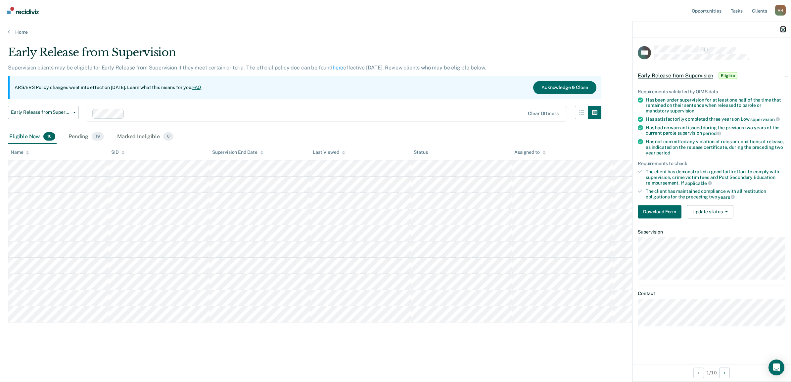
click at [781, 30] on icon "button" at bounding box center [782, 29] width 5 height 5
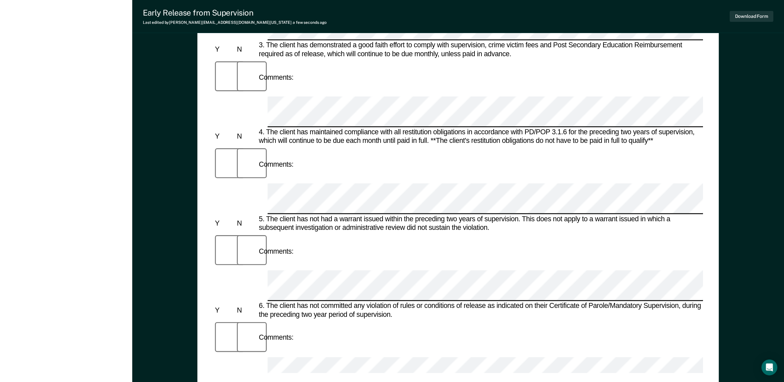
scroll to position [372, 0]
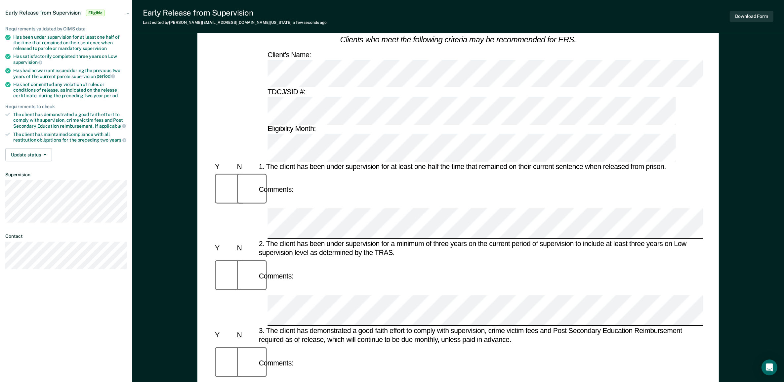
scroll to position [0, 0]
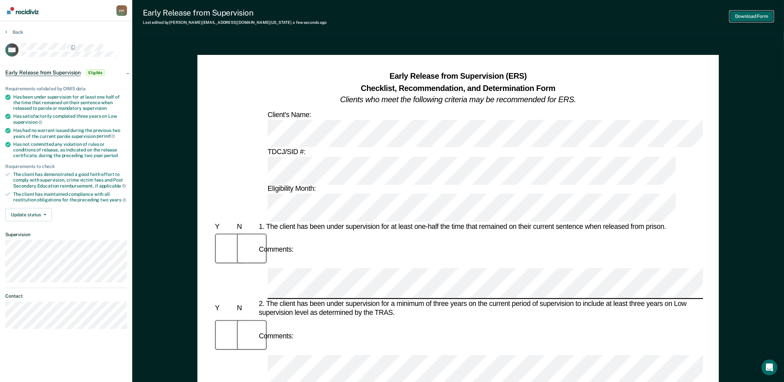
click at [755, 19] on button "Download Form" at bounding box center [752, 16] width 44 height 11
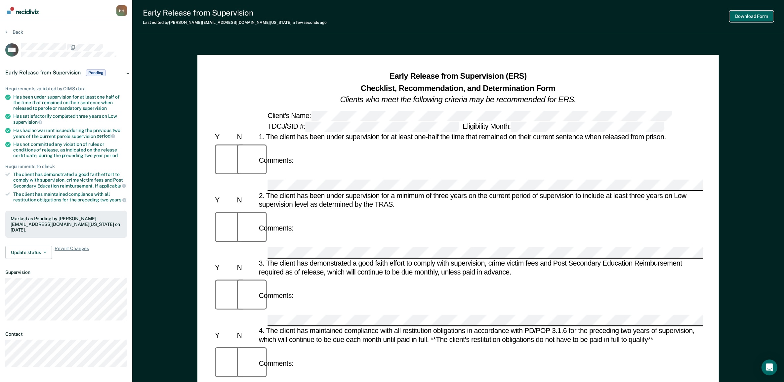
click at [761, 11] on button "Download Form" at bounding box center [752, 16] width 44 height 11
click at [23, 12] on img "Main navigation" at bounding box center [23, 10] width 32 height 7
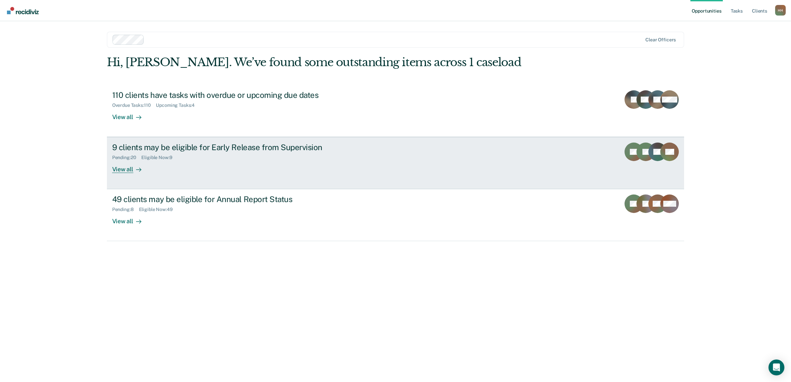
click at [222, 169] on div "9 clients may be eligible for Early Release from Supervision Pending : 20 Eligi…" at bounding box center [236, 158] width 248 height 30
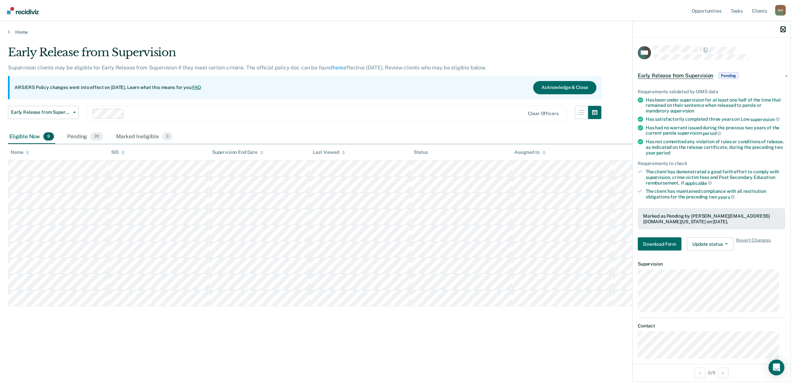
click at [782, 28] on icon "button" at bounding box center [782, 29] width 5 height 5
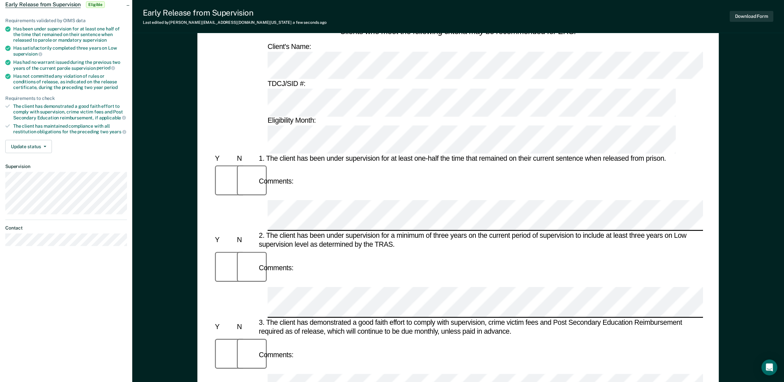
scroll to position [83, 0]
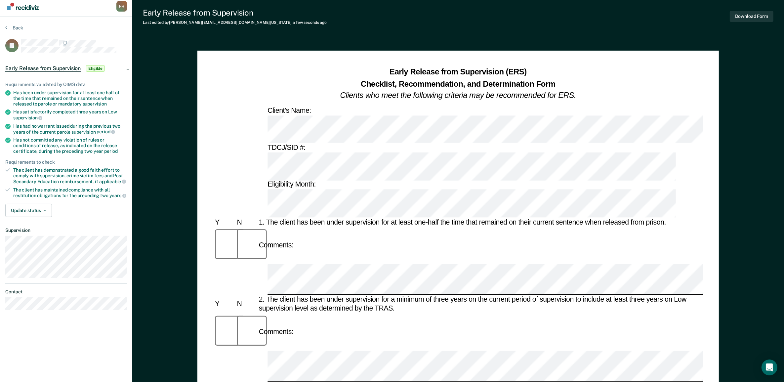
scroll to position [0, 0]
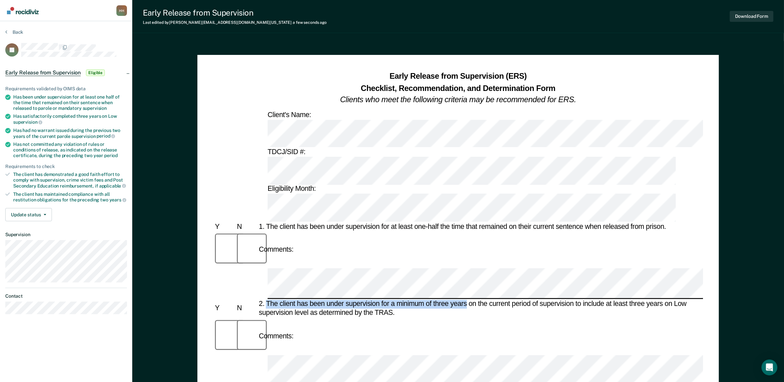
drag, startPoint x: 267, startPoint y: 174, endPoint x: 467, endPoint y: 175, distance: 199.8
click at [467, 300] on div "2. The client has been under supervision for a minimum of three years on the cu…" at bounding box center [480, 309] width 446 height 18
drag, startPoint x: 467, startPoint y: 175, endPoint x: 459, endPoint y: 174, distance: 7.8
copy div "The client has been under supervision for a minimum of three years"
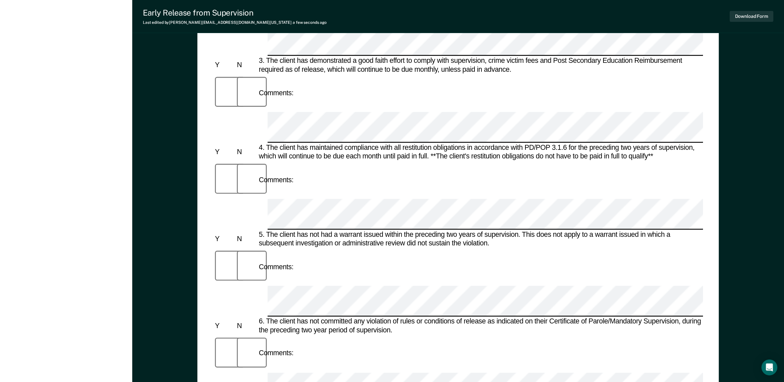
scroll to position [331, 0]
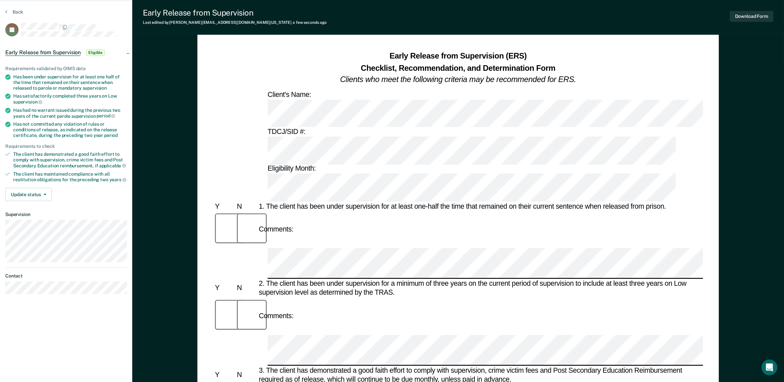
scroll to position [0, 0]
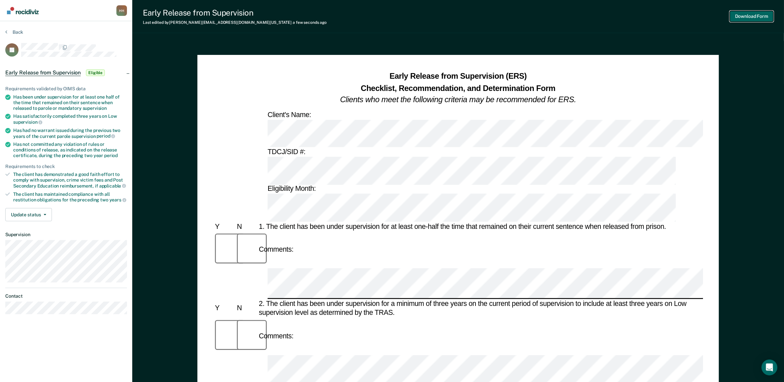
click at [735, 16] on button "Download Form" at bounding box center [752, 16] width 44 height 11
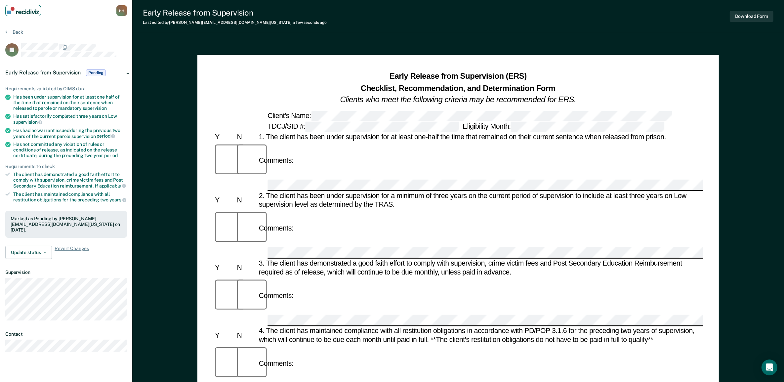
click at [28, 10] on img "Main navigation" at bounding box center [23, 10] width 32 height 7
